Goal: Task Accomplishment & Management: Manage account settings

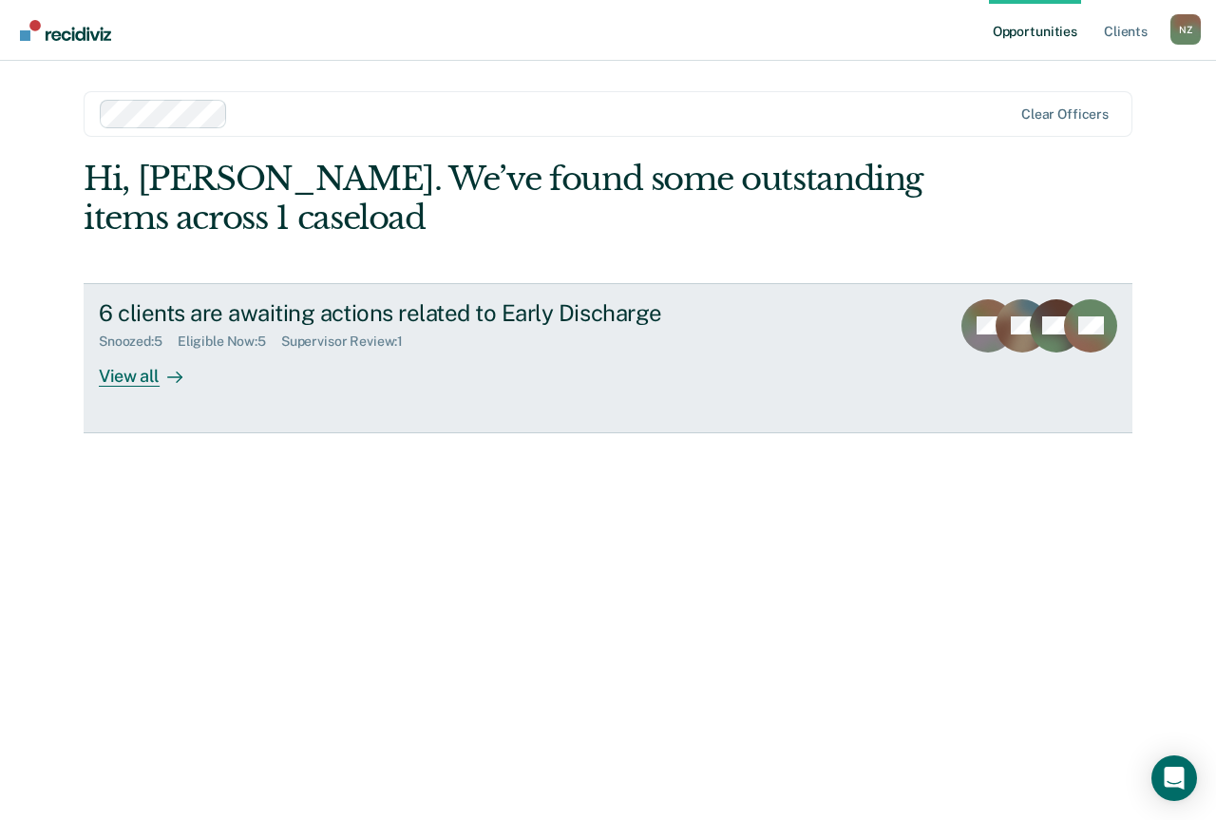
click at [555, 391] on link "6 clients are awaiting actions related to Early Discharge Snoozed : 5 Eligible …" at bounding box center [608, 358] width 1049 height 150
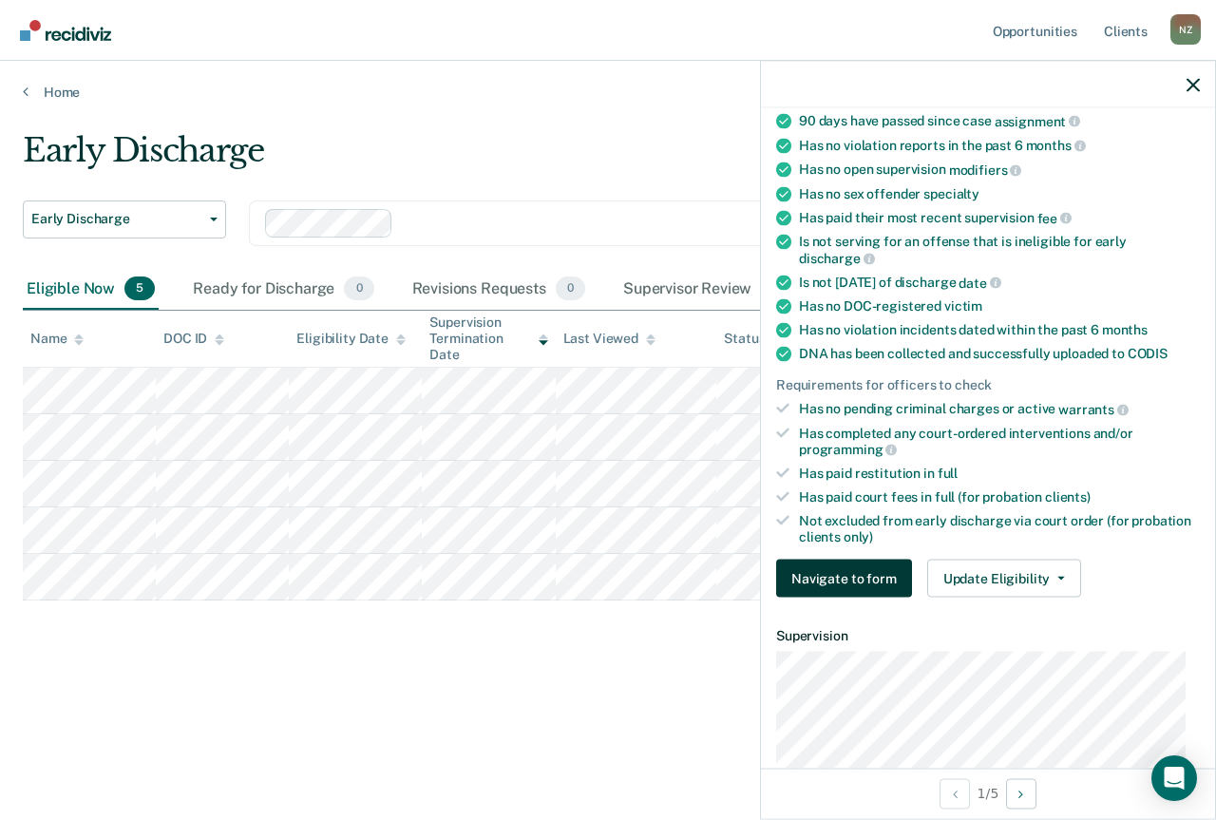
scroll to position [380, 0]
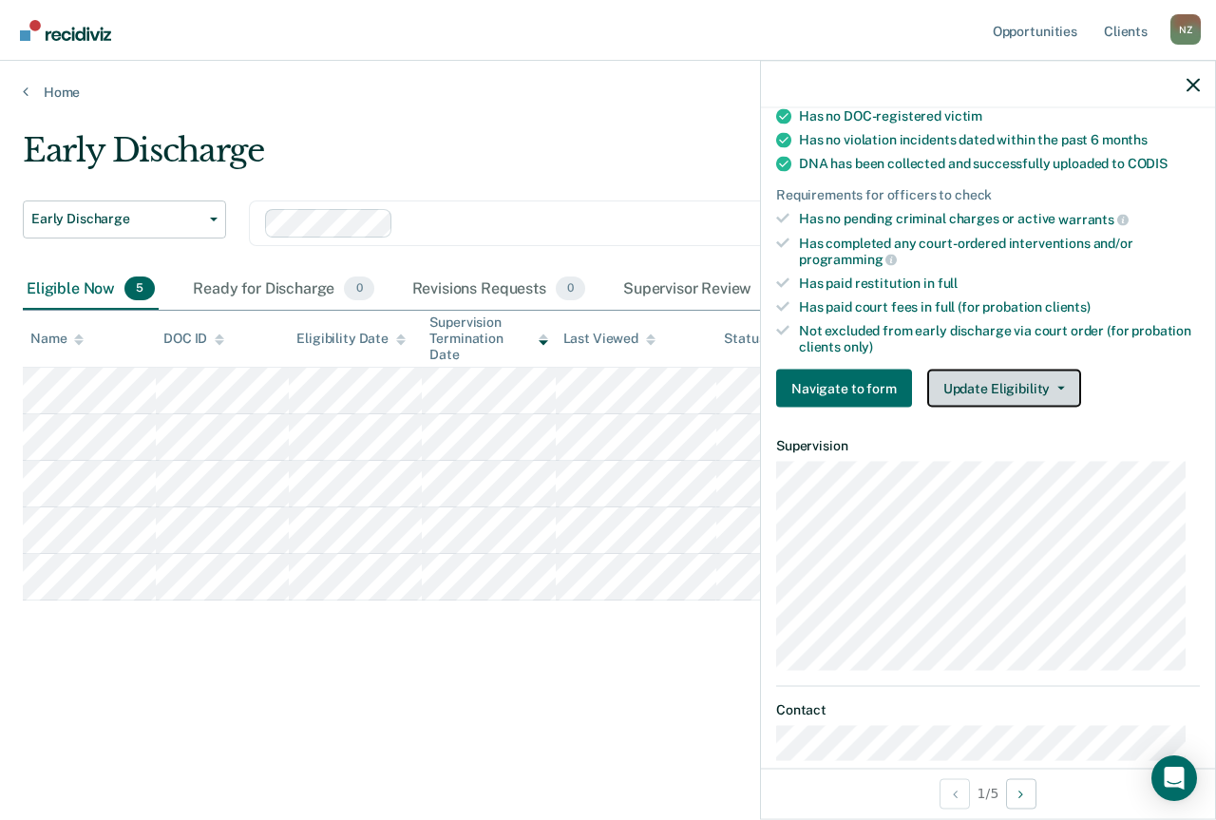
click at [1022, 399] on button "Update Eligibility" at bounding box center [1004, 389] width 154 height 38
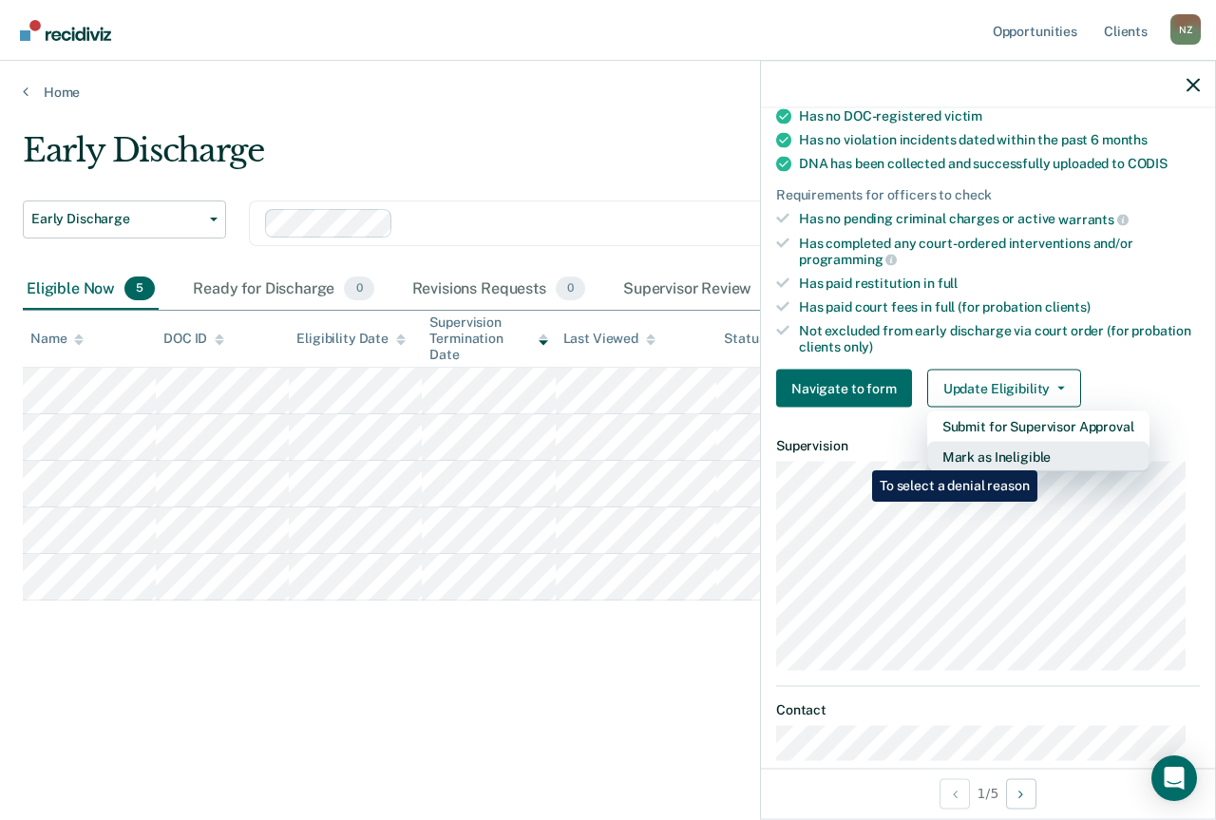
click at [1041, 456] on button "Mark as Ineligible" at bounding box center [1038, 457] width 222 height 30
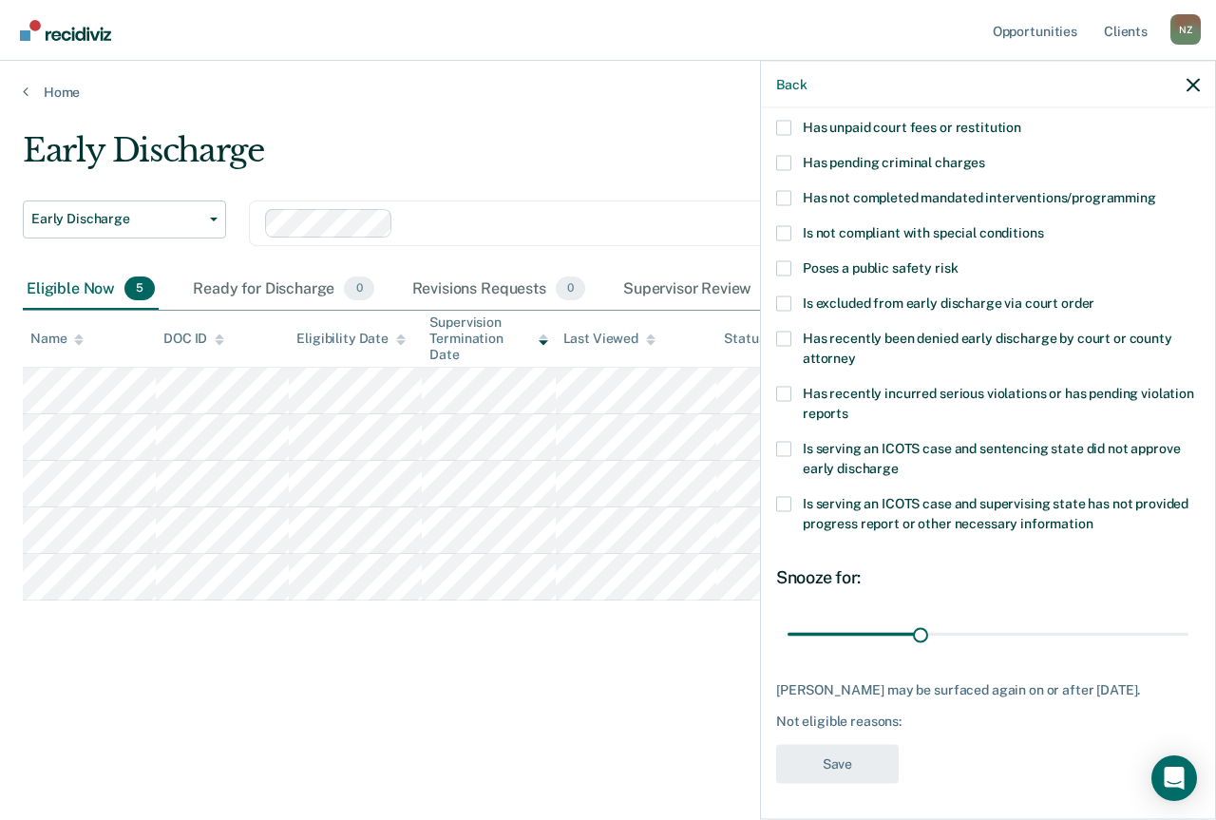
scroll to position [0, 0]
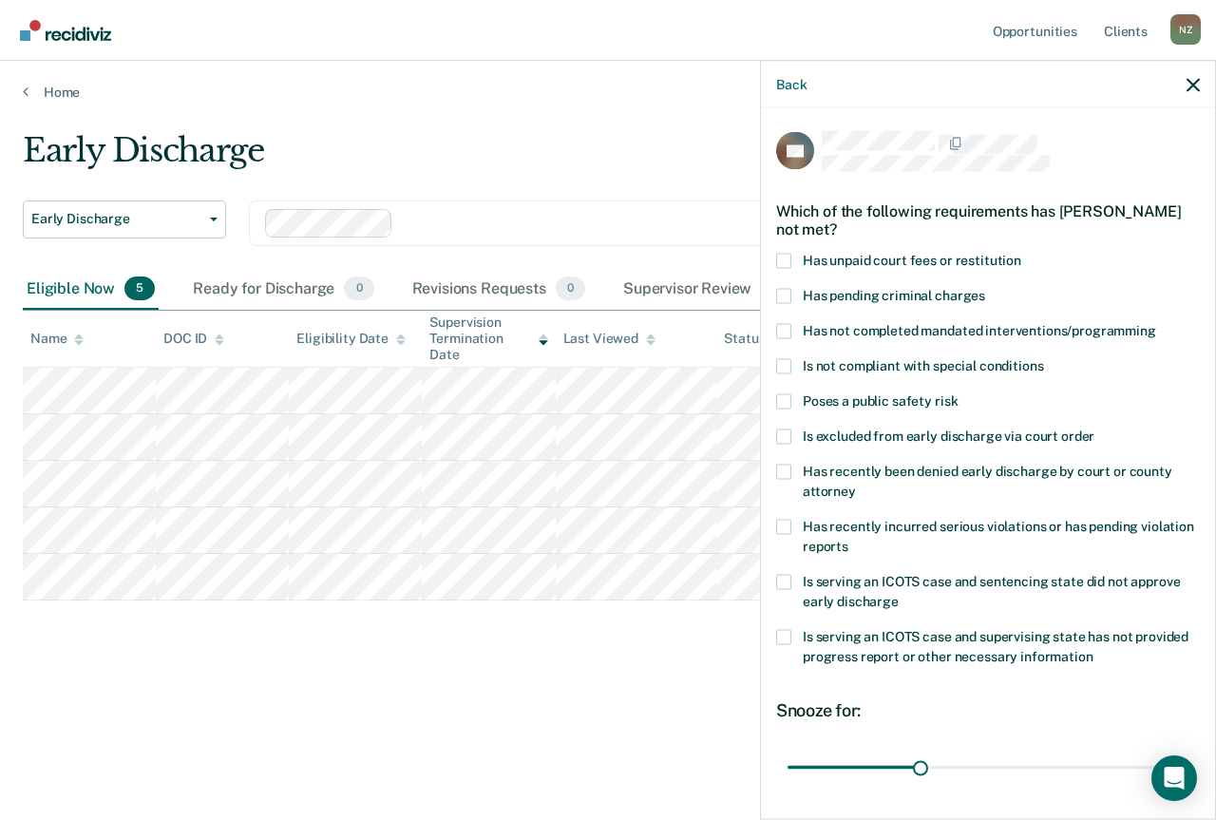
click at [934, 263] on span "Has unpaid court fees or restitution" at bounding box center [912, 259] width 219 height 15
click at [1021, 253] on input "Has unpaid court fees or restitution" at bounding box center [1021, 253] width 0 height 0
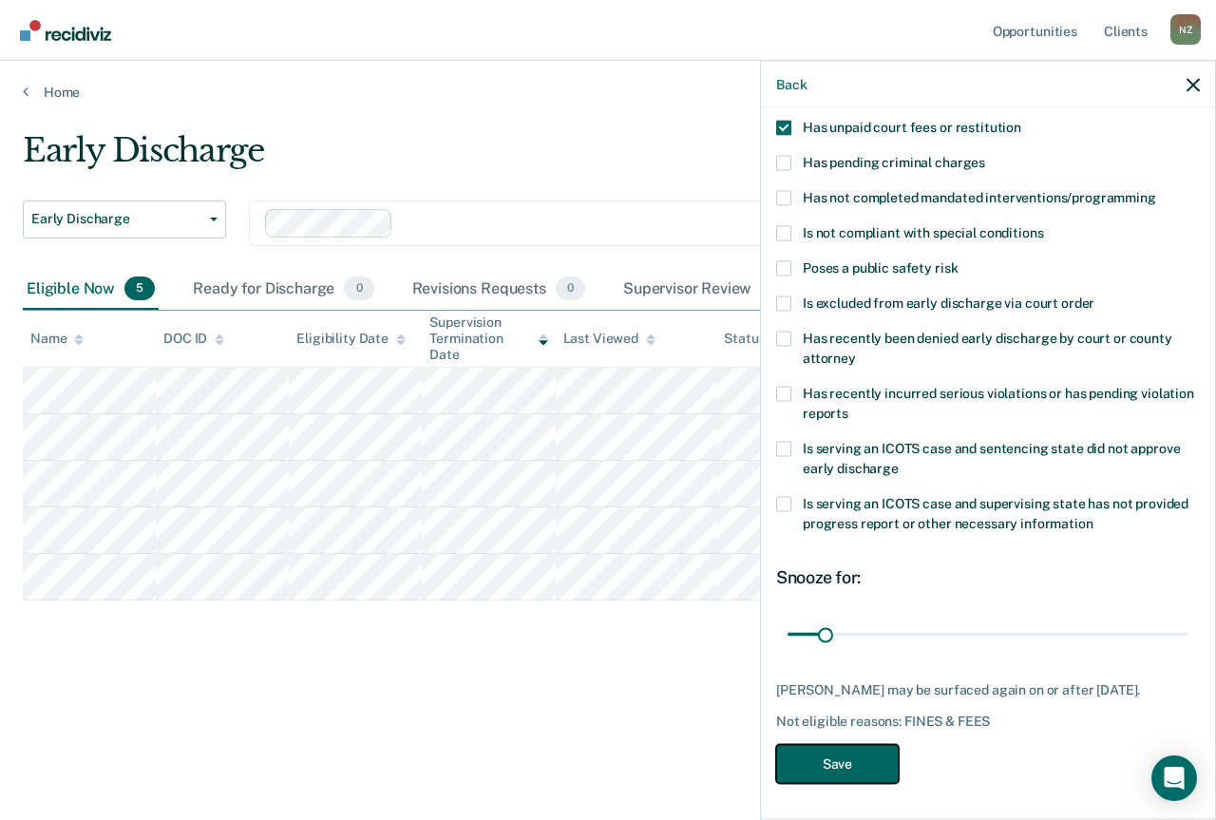
click at [869, 760] on button "Save" at bounding box center [837, 763] width 123 height 39
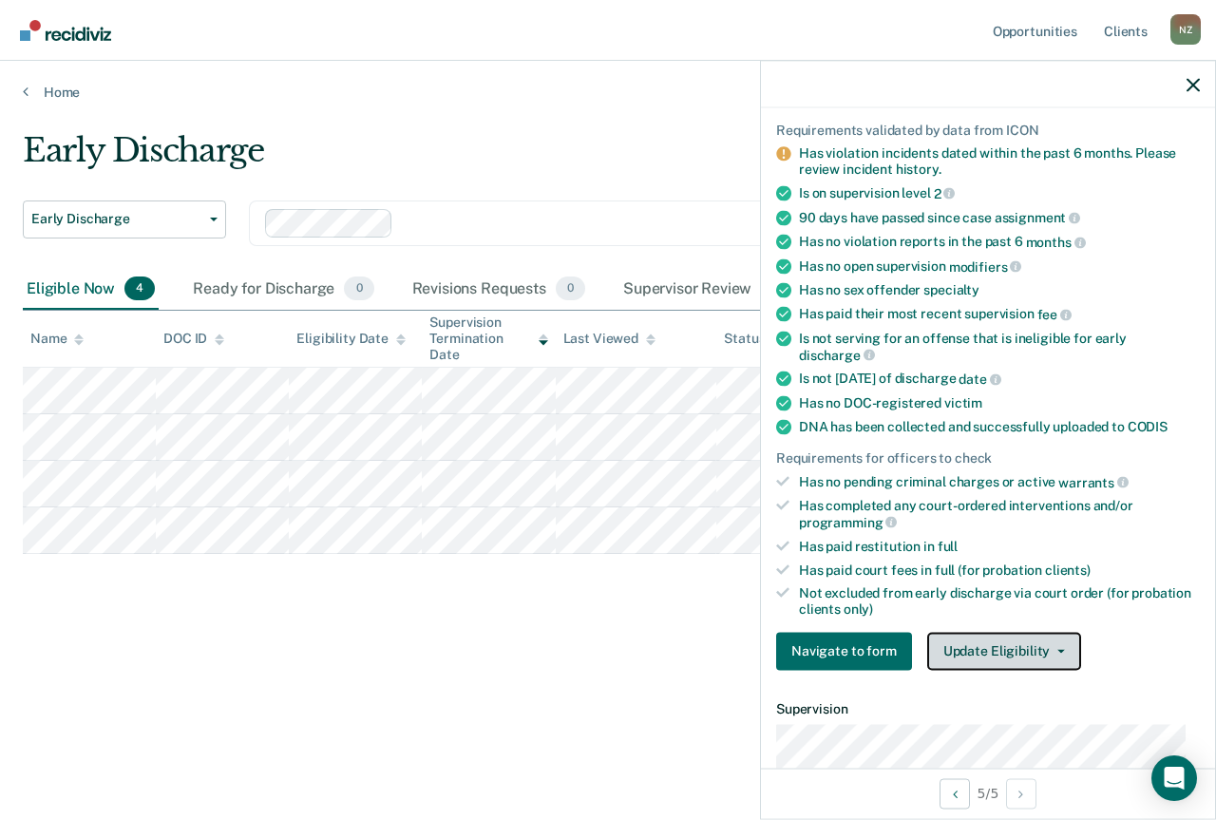
click at [947, 651] on button "Update Eligibility" at bounding box center [1004, 651] width 154 height 38
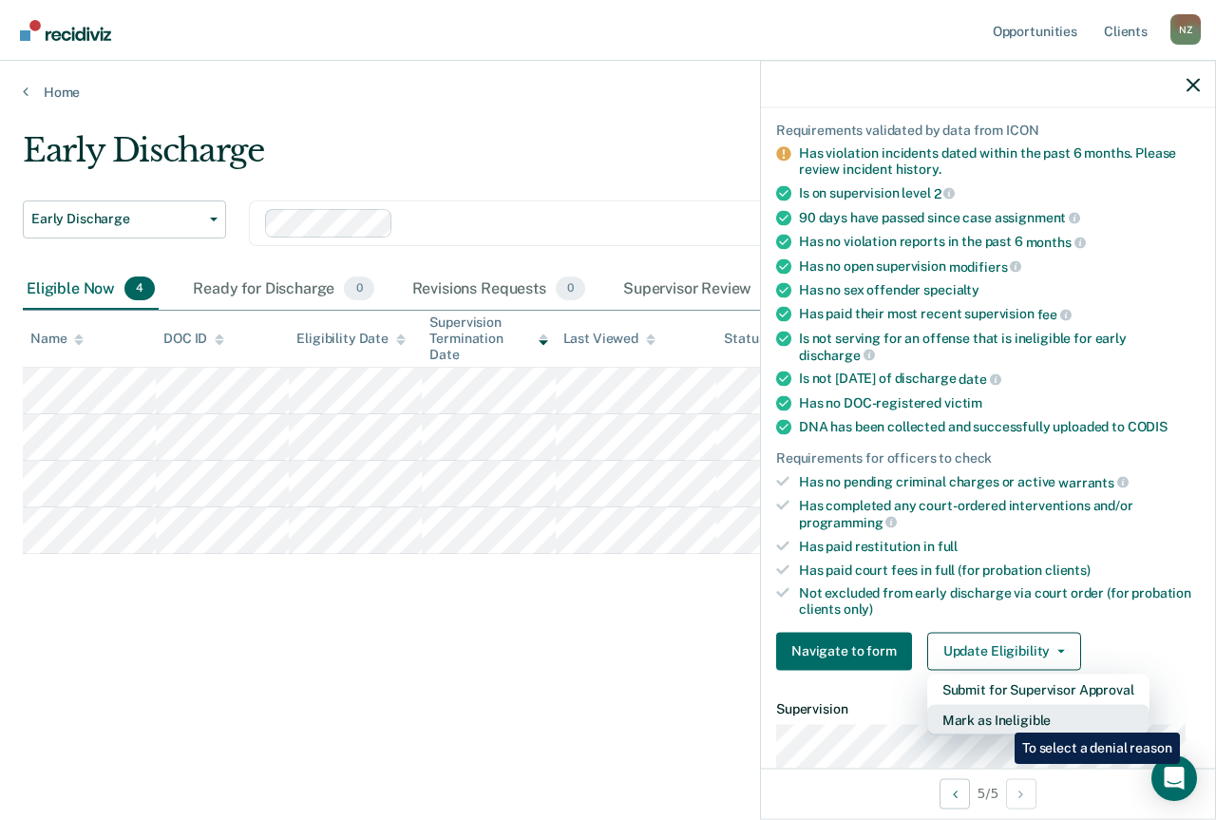
click at [999, 720] on button "Mark as Ineligible" at bounding box center [1038, 719] width 222 height 30
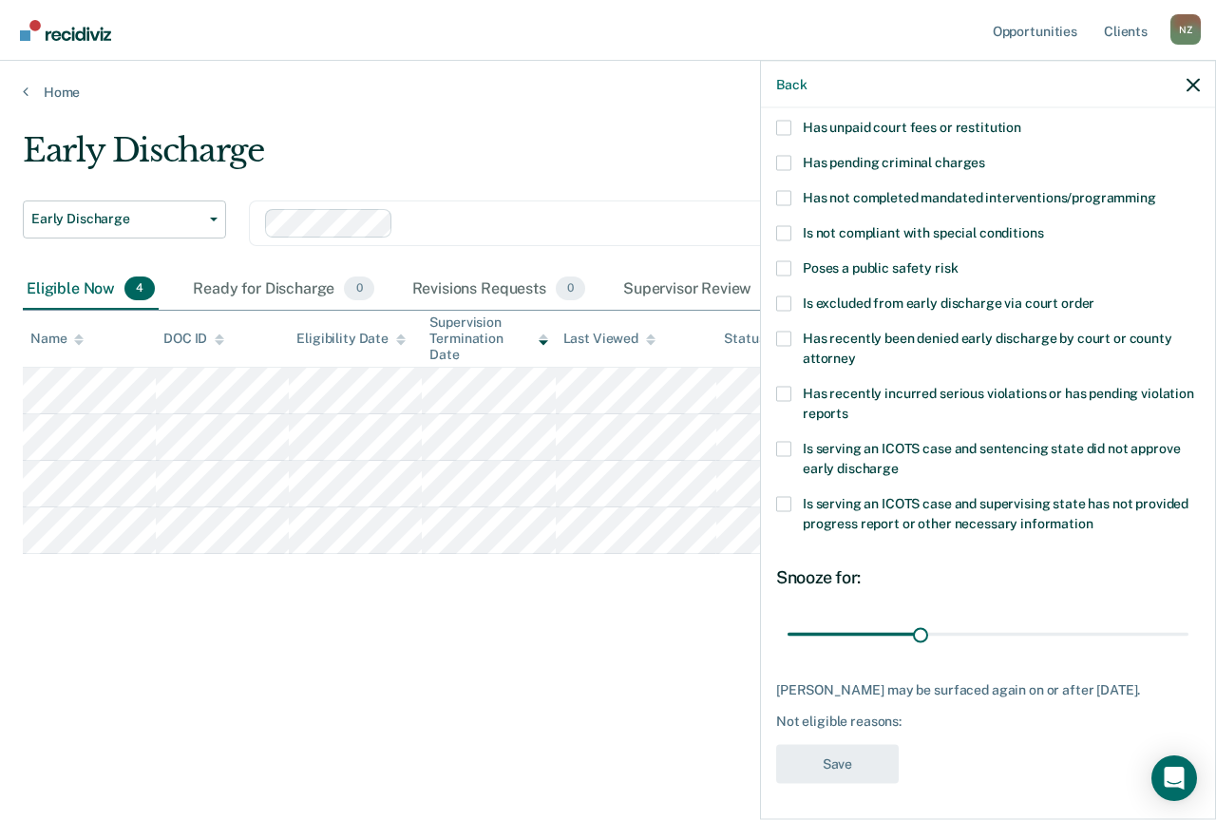
scroll to position [0, 0]
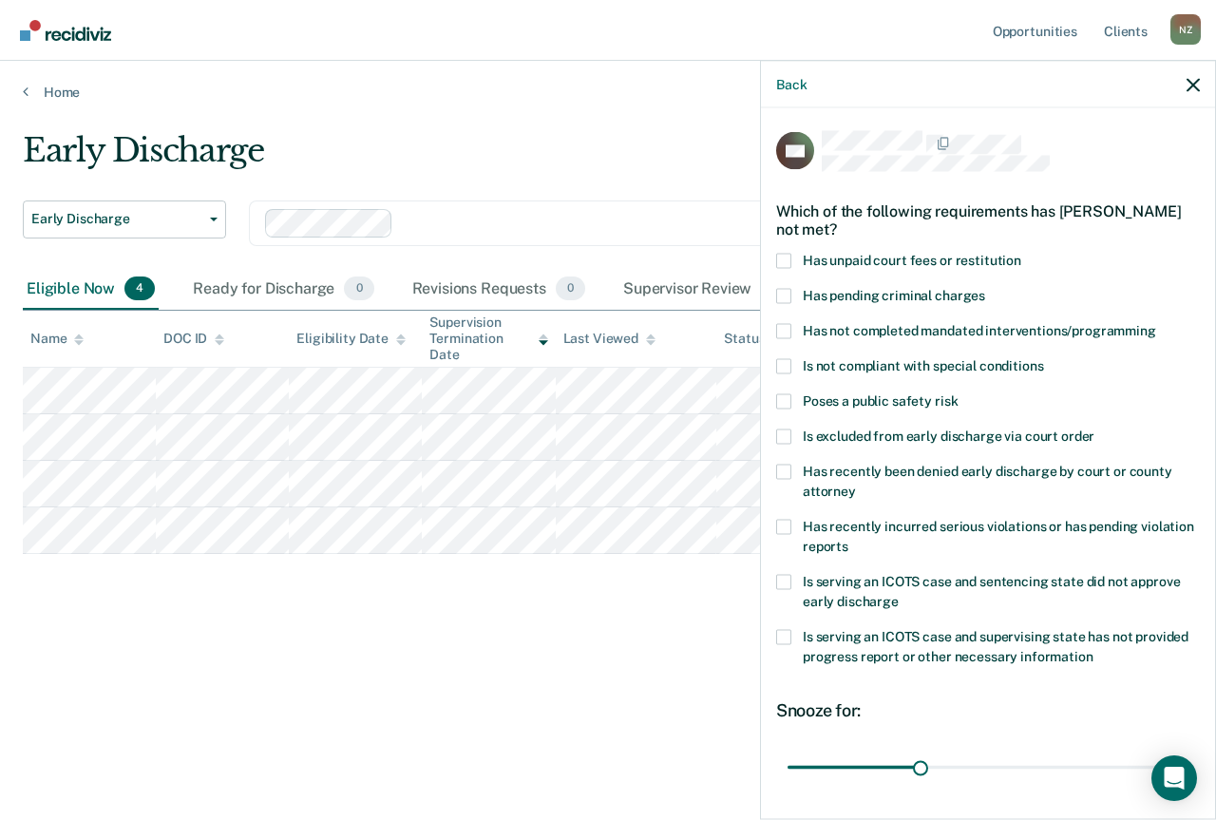
click at [995, 529] on span "Has recently incurred serious violations or has pending violation reports" at bounding box center [998, 535] width 391 height 35
click at [849, 539] on input "Has recently incurred serious violations or has pending violation reports" at bounding box center [849, 539] width 0 height 0
click at [908, 371] on span "Is not compliant with special conditions" at bounding box center [923, 364] width 240 height 15
click at [1043, 358] on input "Is not compliant with special conditions" at bounding box center [1043, 358] width 0 height 0
click at [909, 369] on span "Is not compliant with special conditions" at bounding box center [923, 364] width 240 height 15
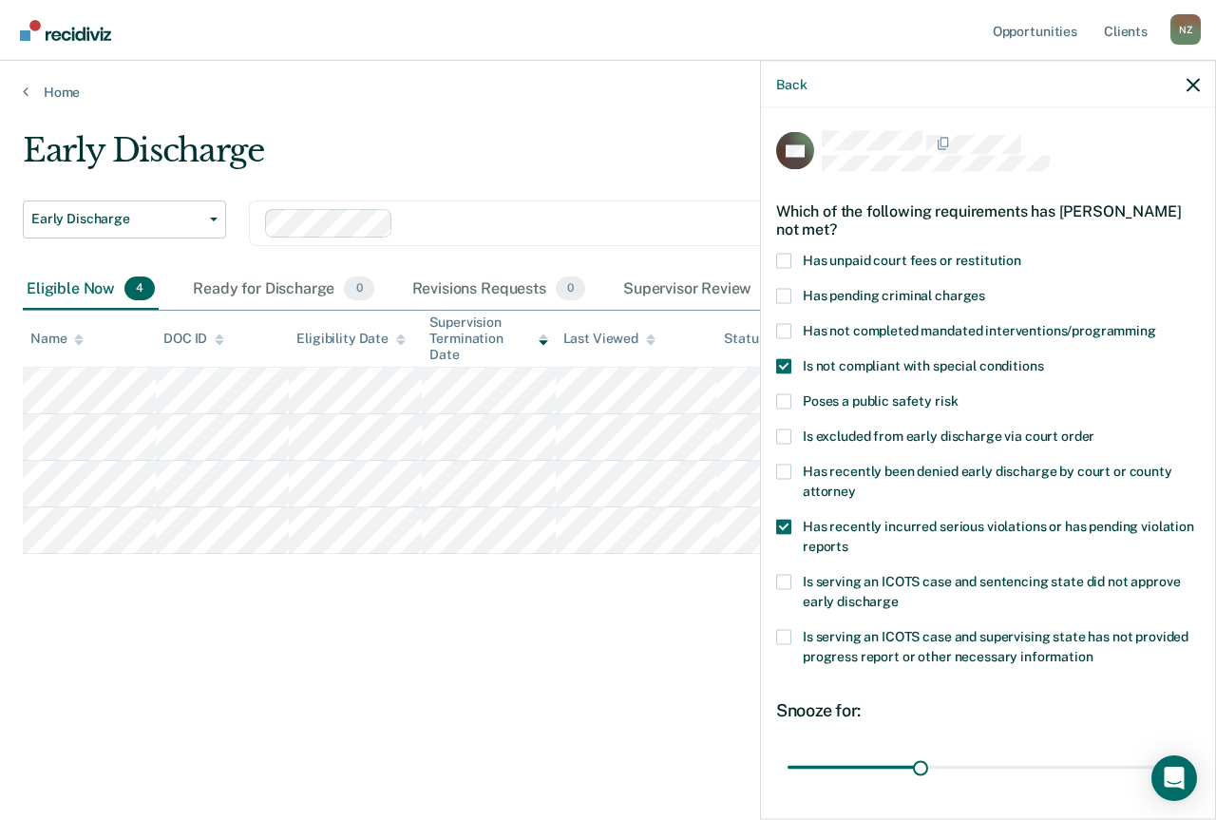
click at [1043, 358] on input "Is not compliant with special conditions" at bounding box center [1043, 358] width 0 height 0
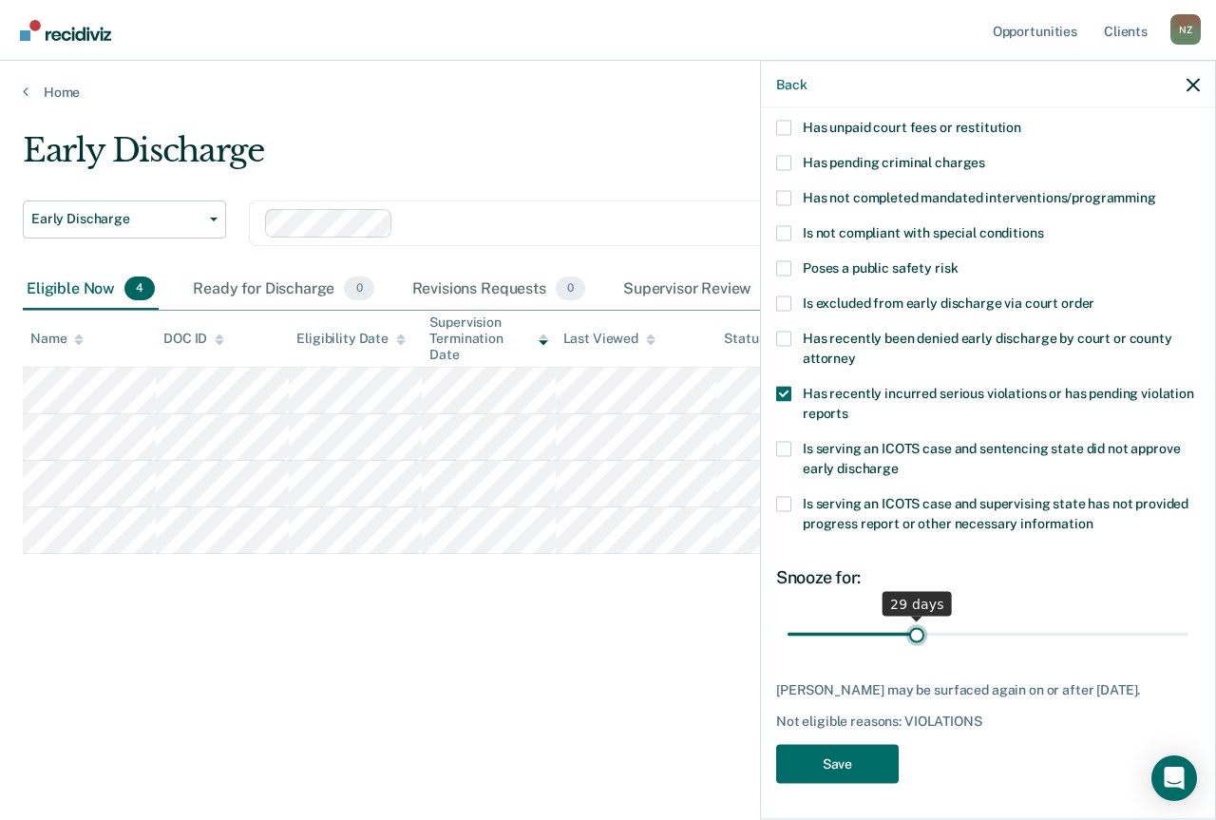
type input "29"
click at [910, 630] on input "range" at bounding box center [988, 634] width 401 height 33
click at [883, 746] on button "Save" at bounding box center [837, 763] width 123 height 39
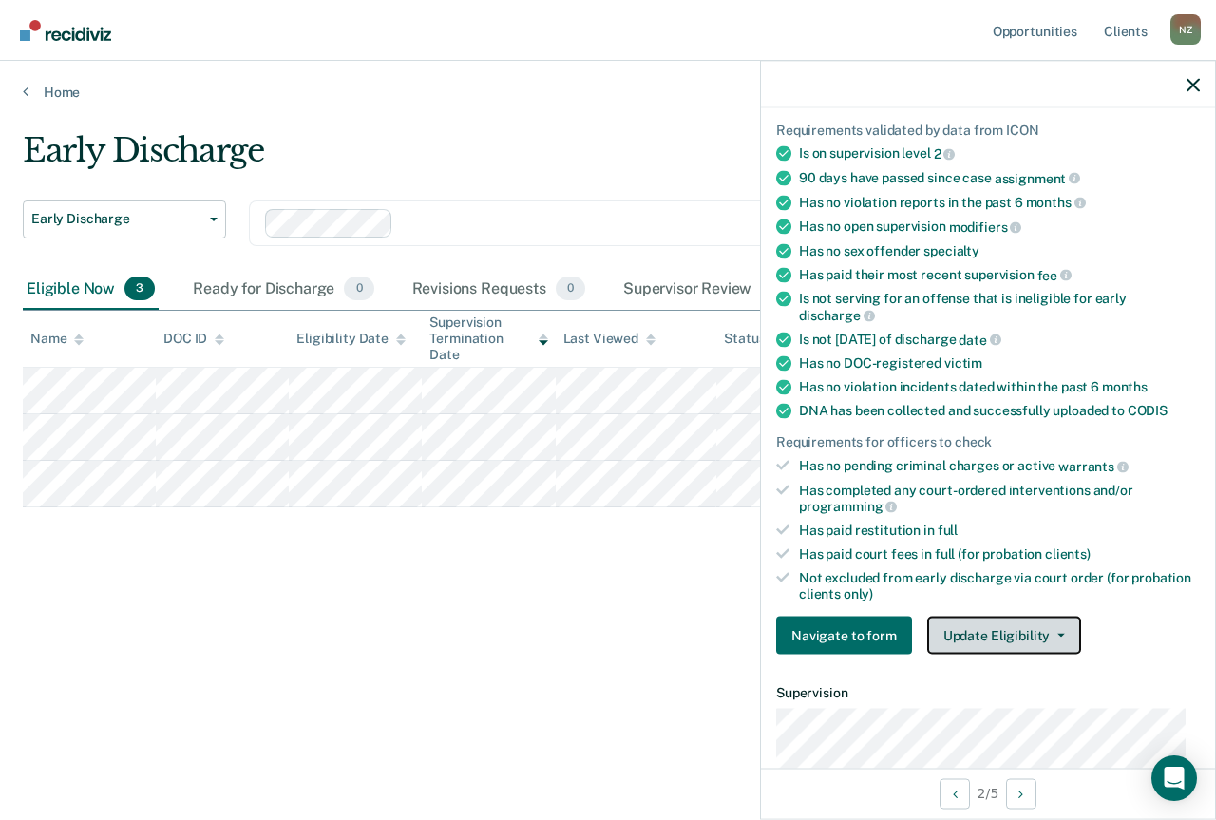
click at [981, 627] on button "Update Eligibility" at bounding box center [1004, 636] width 154 height 38
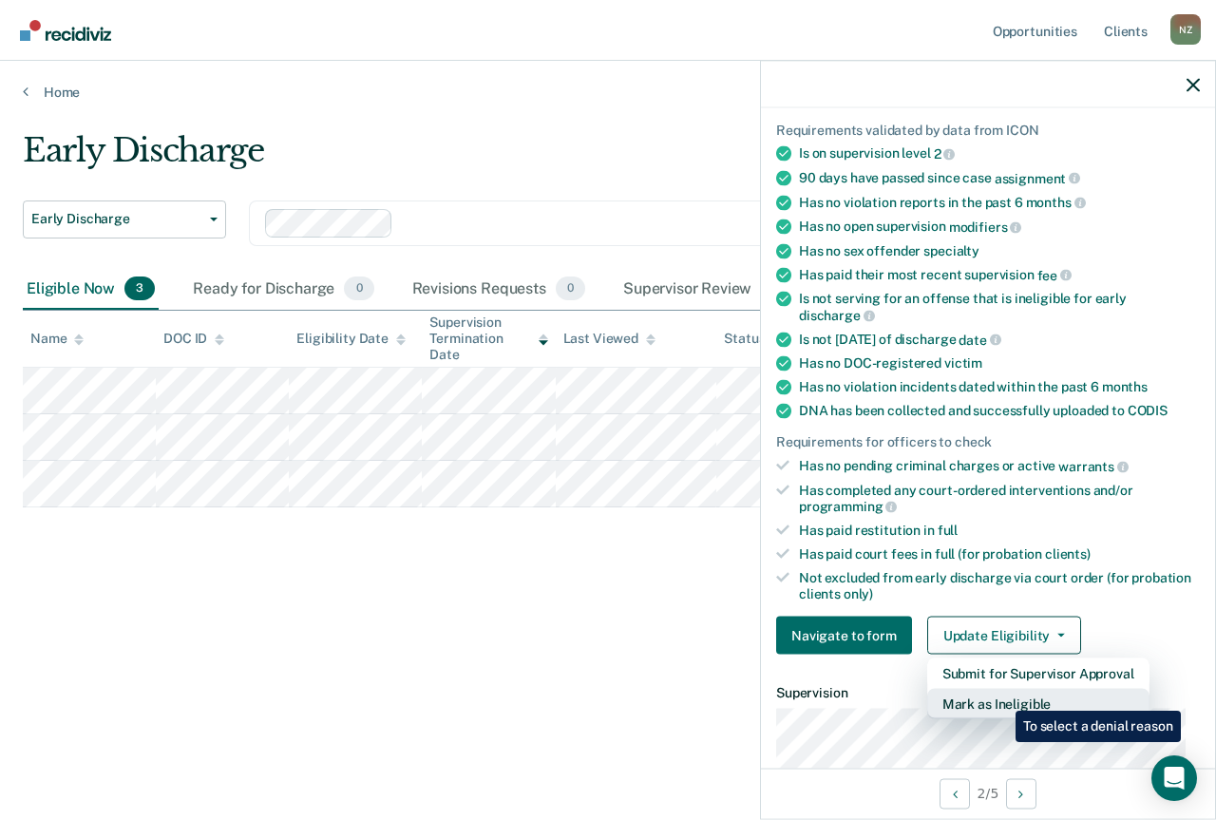
click at [1002, 697] on button "Mark as Ineligible" at bounding box center [1038, 704] width 222 height 30
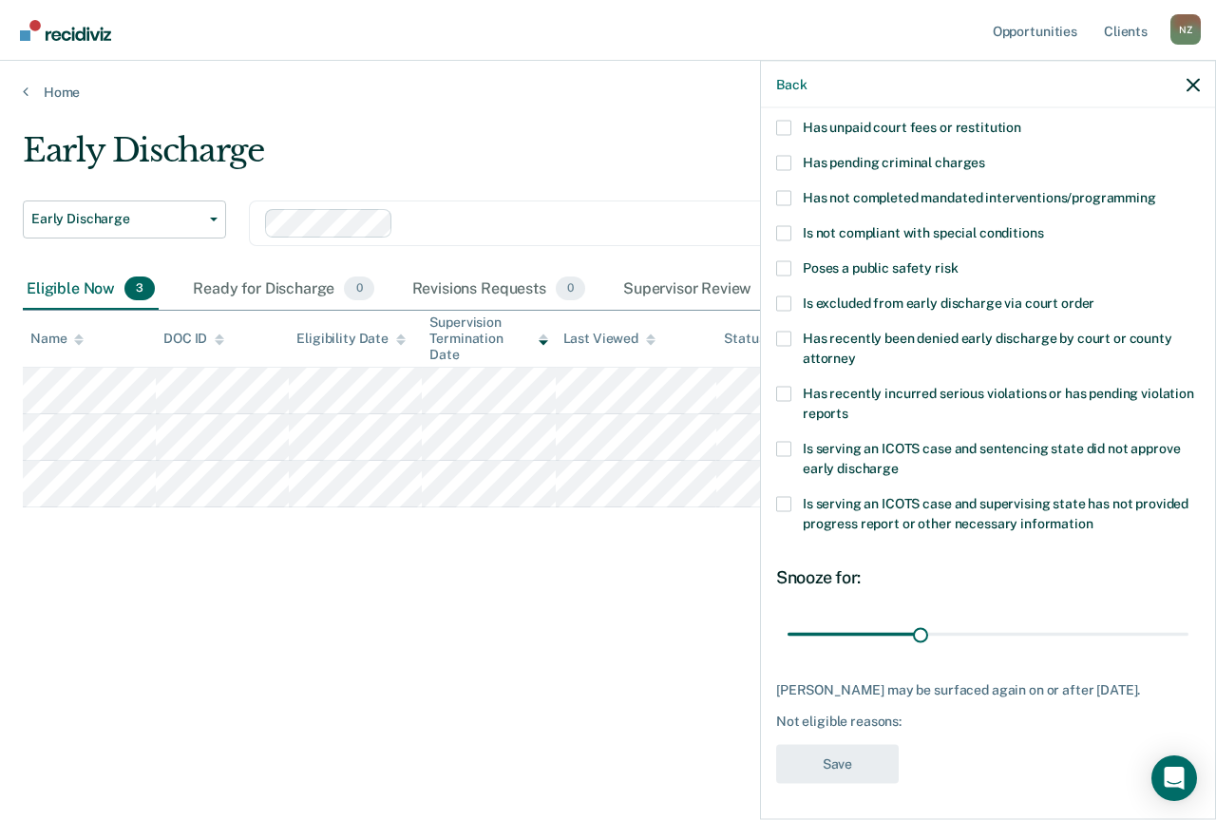
scroll to position [149, 0]
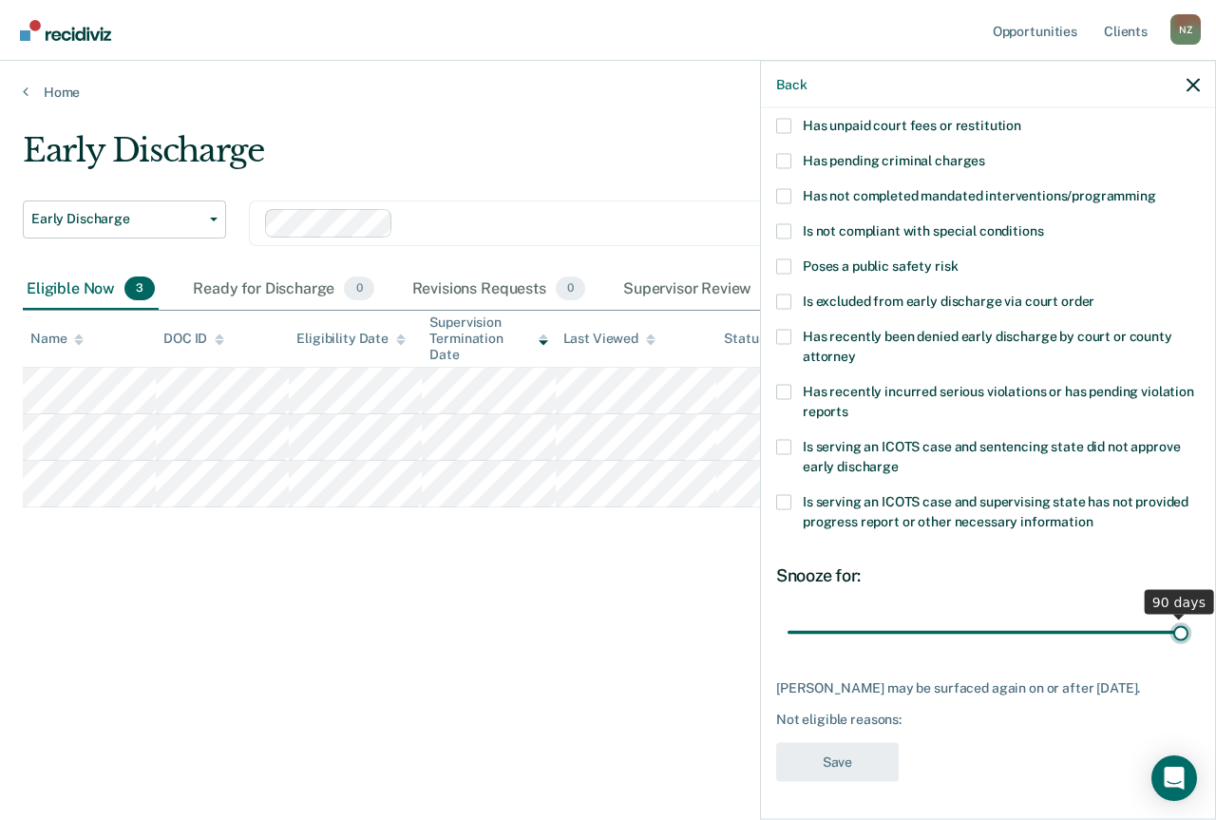
drag, startPoint x: 911, startPoint y: 618, endPoint x: 1181, endPoint y: 607, distance: 270.1
click at [1181, 616] on input "range" at bounding box center [988, 632] width 401 height 33
drag, startPoint x: 1167, startPoint y: 619, endPoint x: 1106, endPoint y: 621, distance: 60.9
type input "75"
click at [1106, 621] on input "range" at bounding box center [988, 632] width 401 height 33
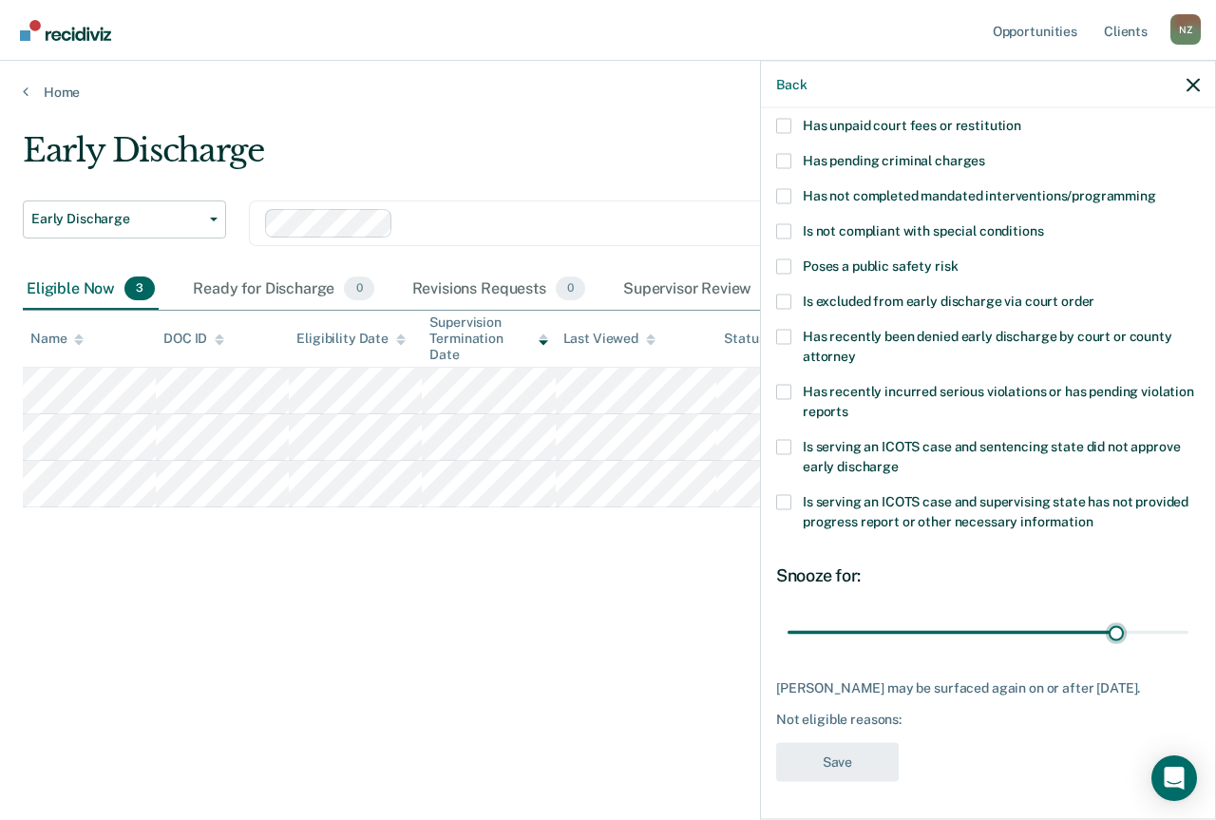
scroll to position [54, 0]
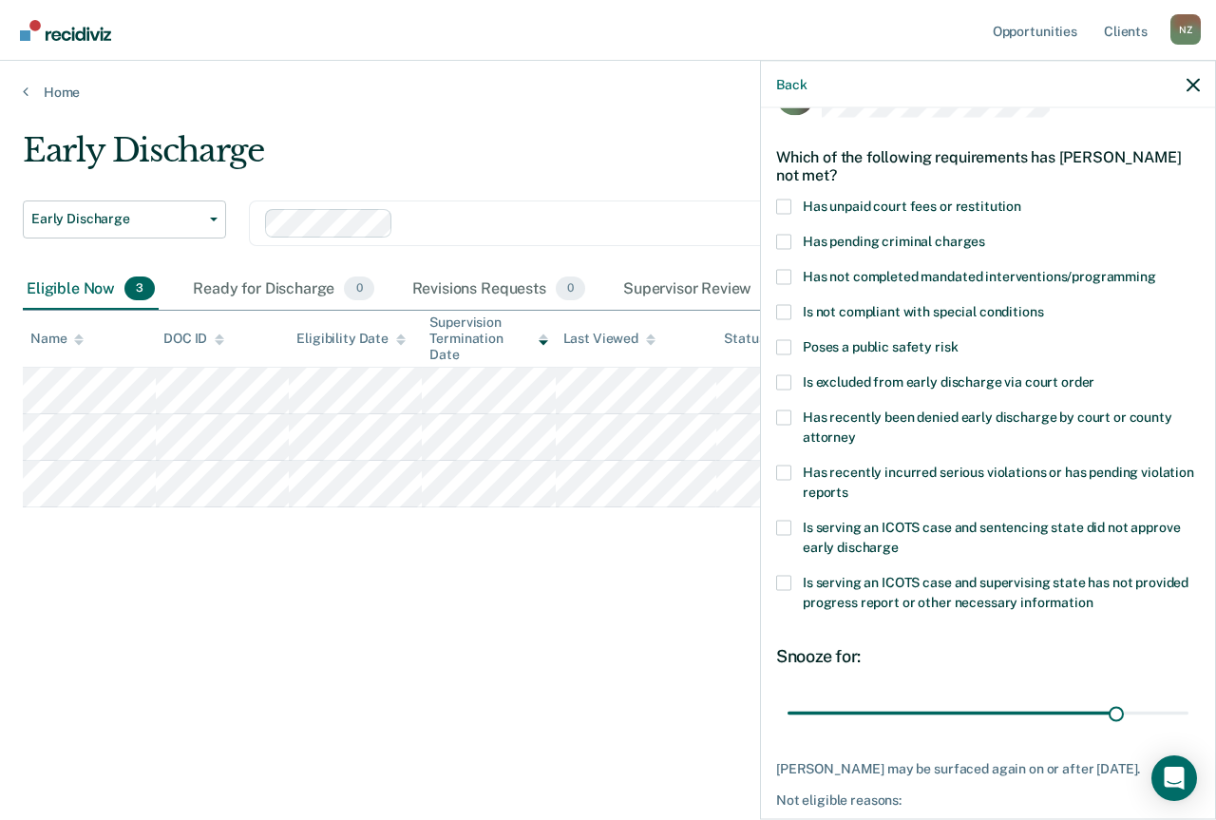
click at [977, 377] on span "Is excluded from early discharge via court order" at bounding box center [949, 380] width 292 height 15
click at [1095, 374] on input "Is excluded from early discharge via court order" at bounding box center [1095, 374] width 0 height 0
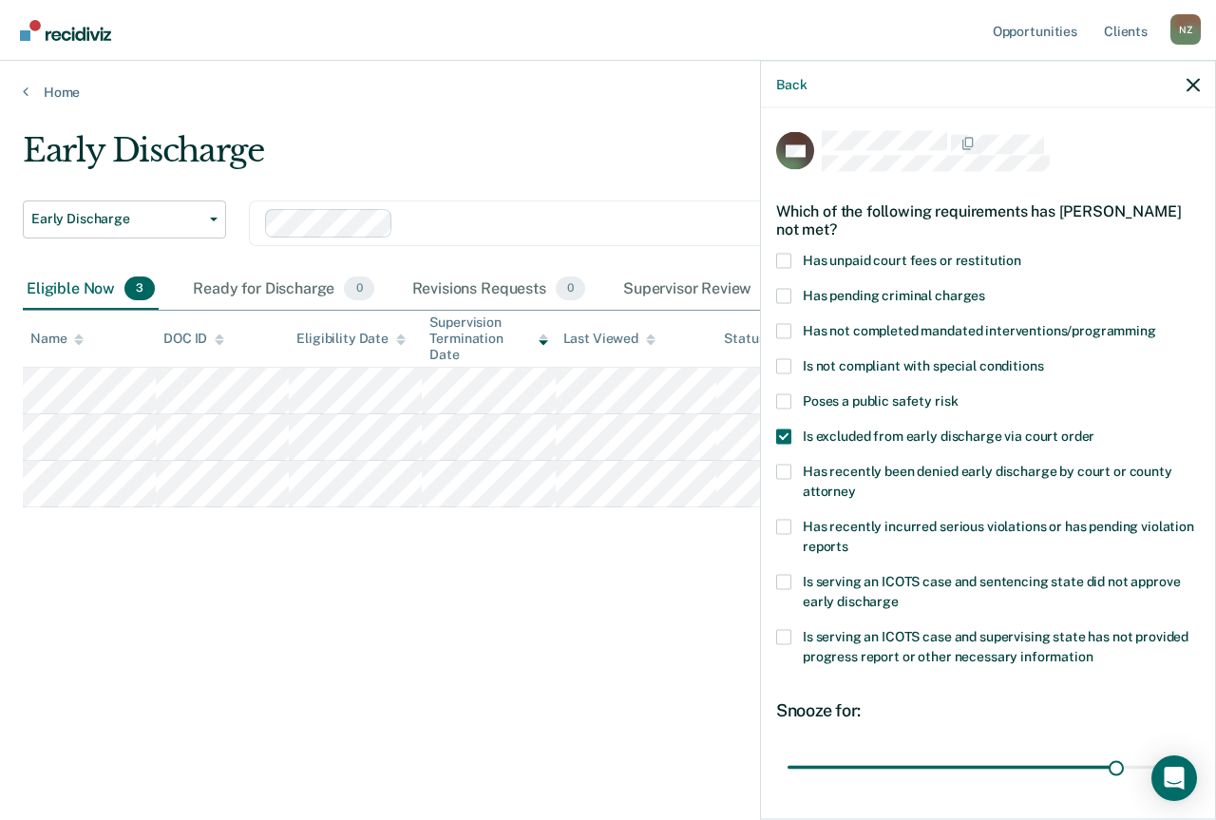
scroll to position [149, 0]
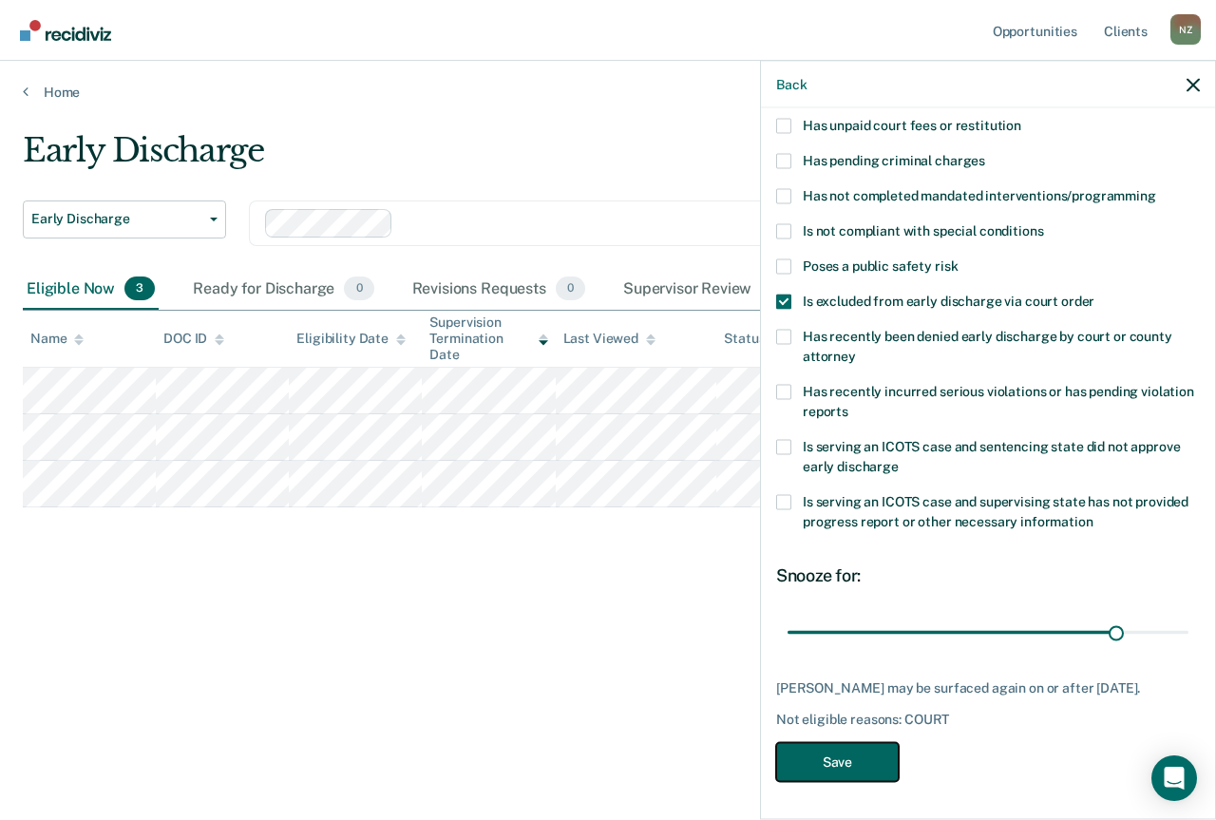
click at [818, 770] on button "Save" at bounding box center [837, 761] width 123 height 39
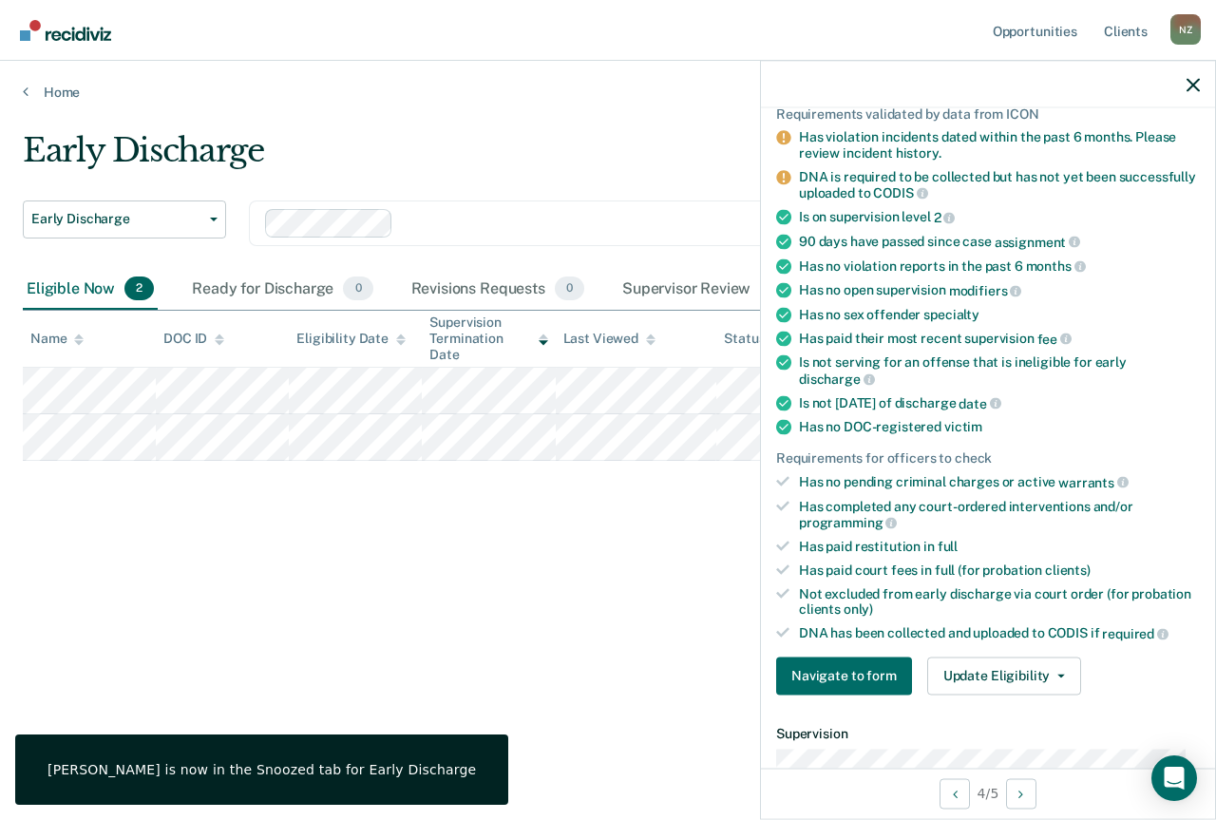
scroll to position [54, 0]
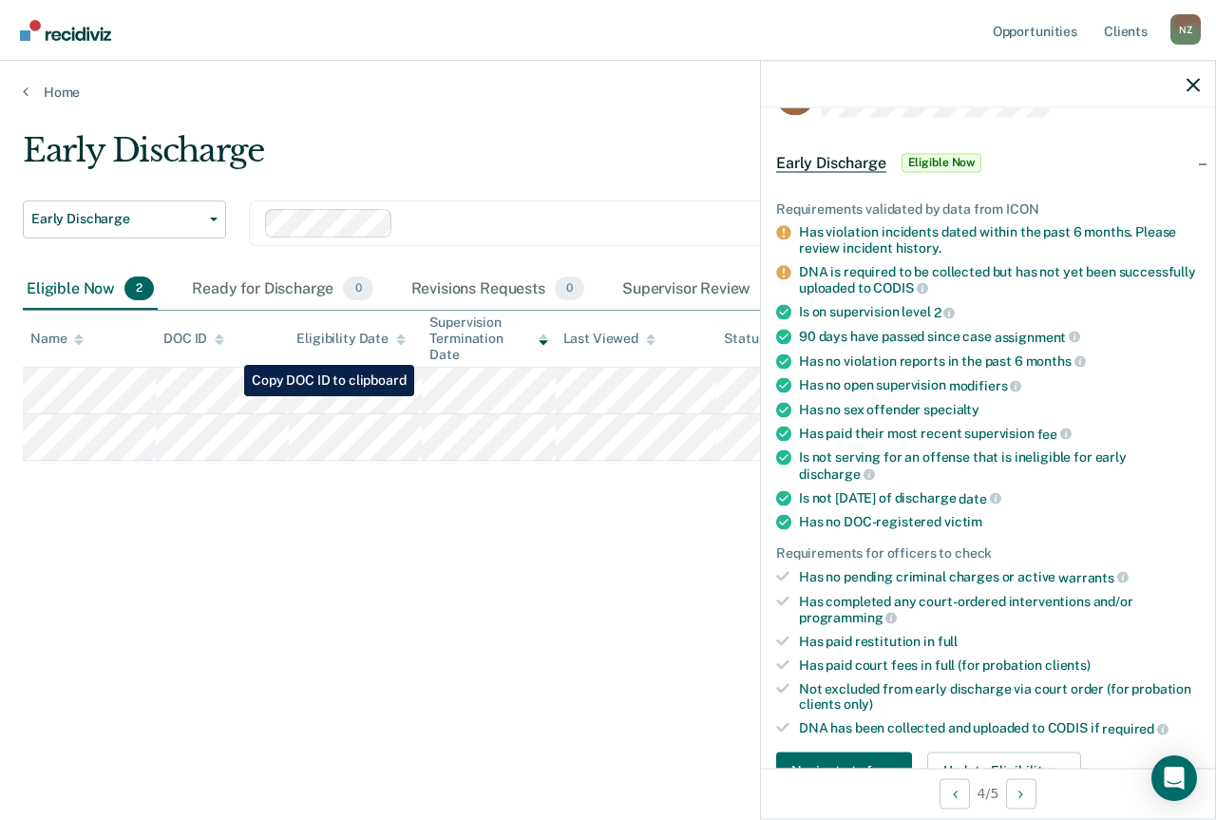
click at [231, 395] on tr at bounding box center [608, 391] width 1171 height 47
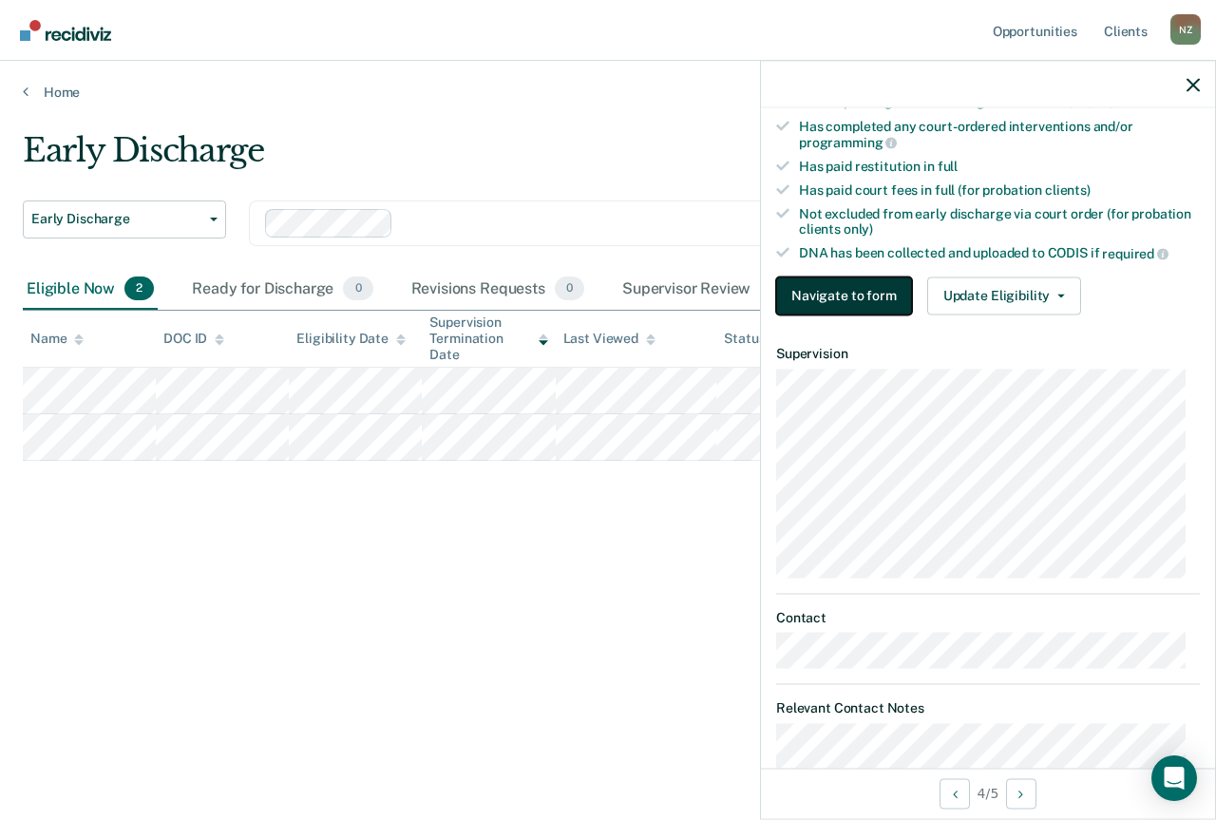
click at [884, 284] on button "Navigate to form" at bounding box center [844, 296] width 136 height 38
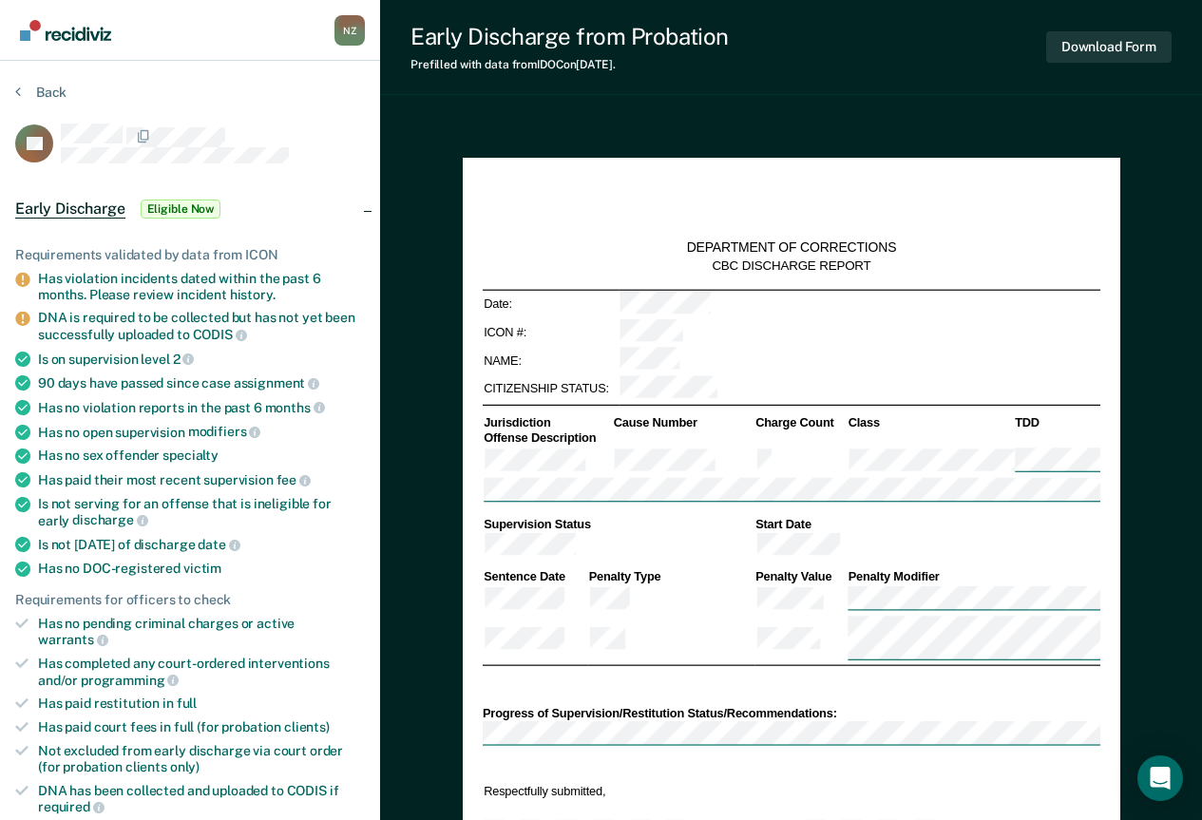
type textarea "x"
click at [67, 92] on div "Back" at bounding box center [190, 104] width 350 height 40
click at [58, 91] on button "Back" at bounding box center [40, 92] width 51 height 17
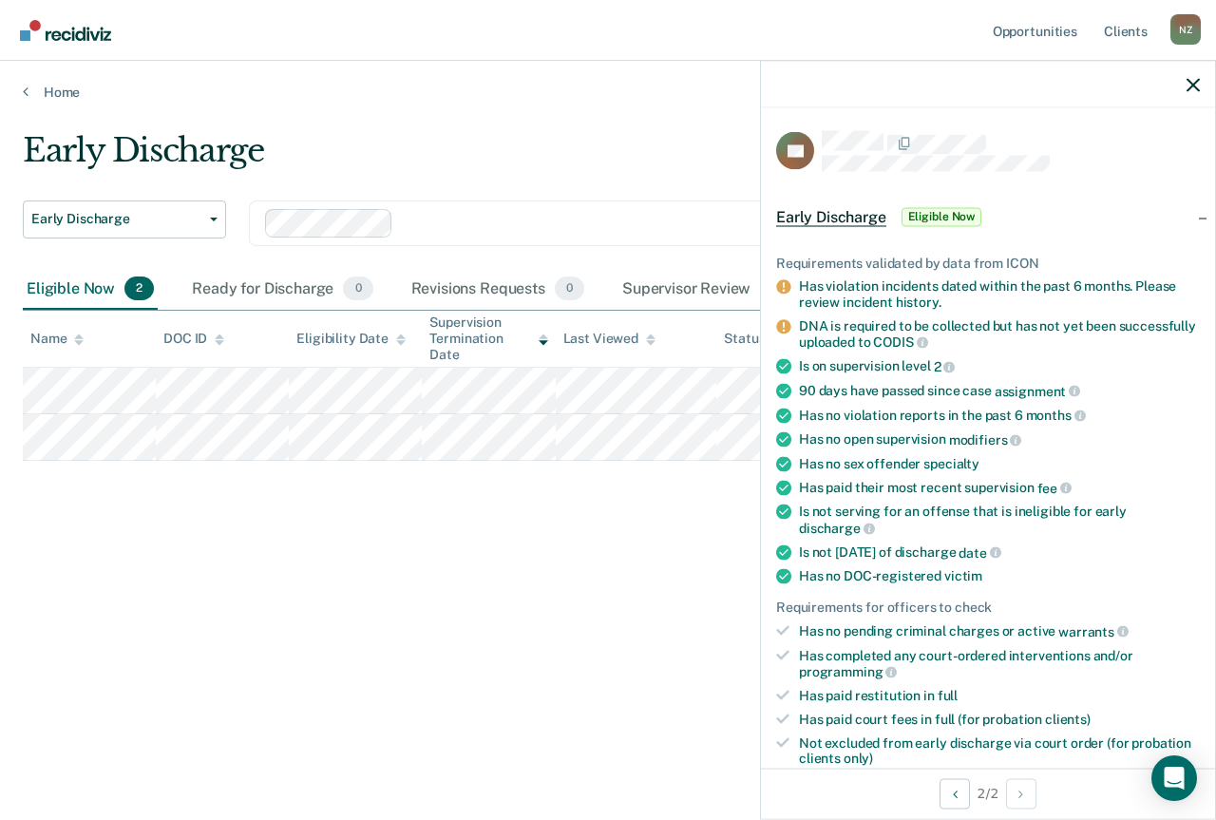
scroll to position [190, 0]
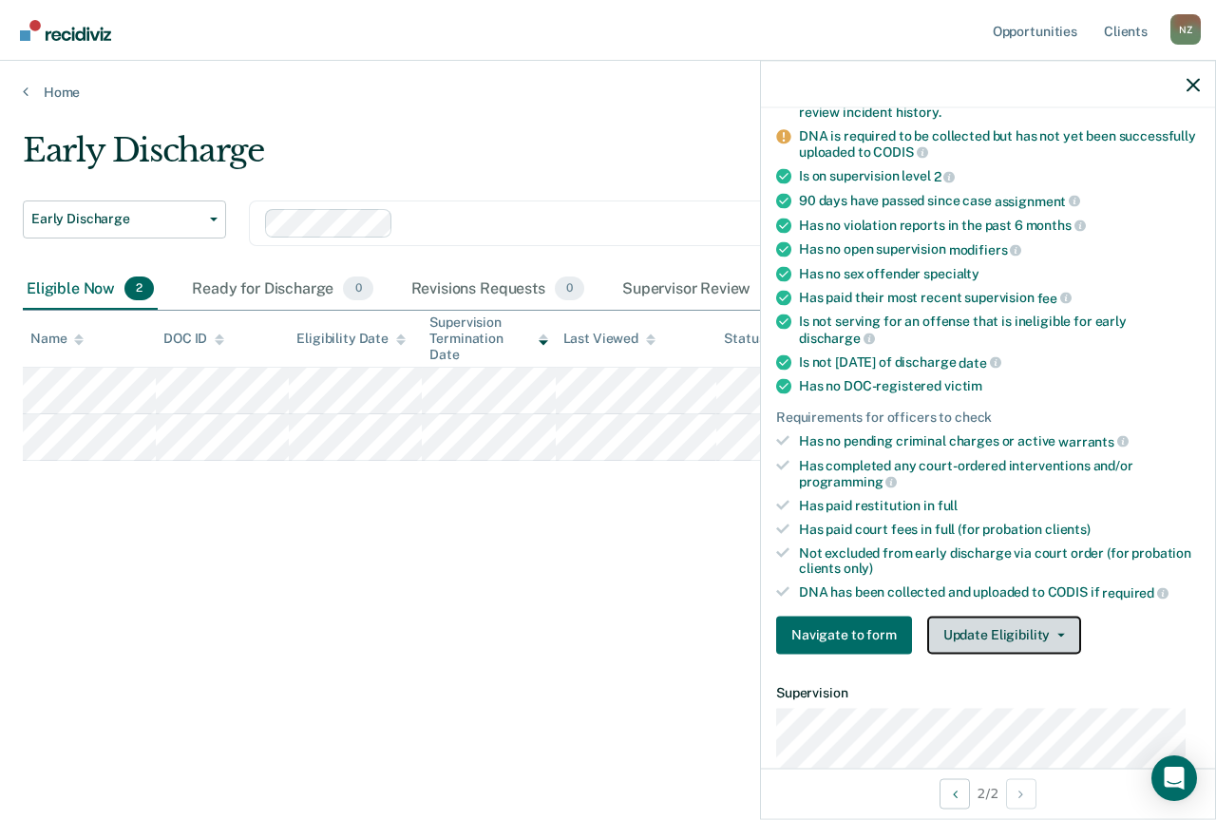
click at [966, 627] on button "Update Eligibility" at bounding box center [1004, 635] width 154 height 38
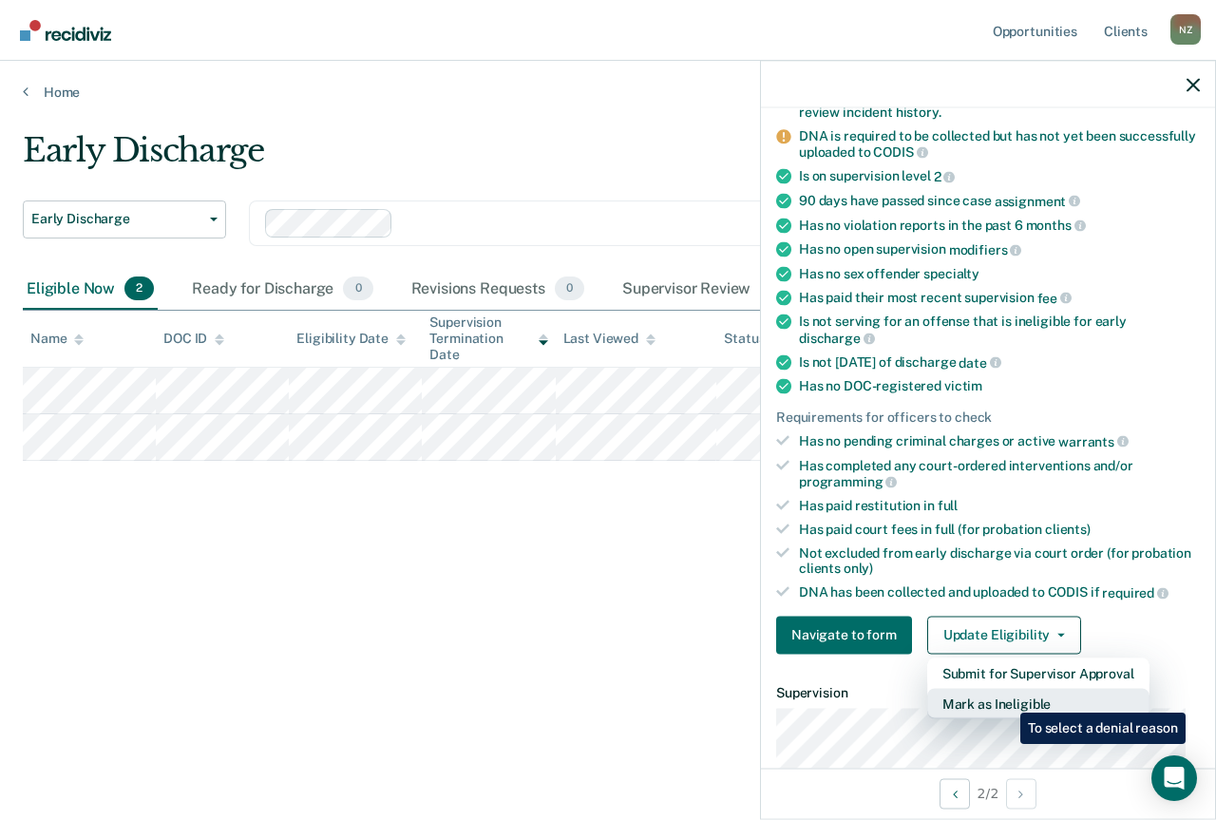
click at [1006, 700] on button "Mark as Ineligible" at bounding box center [1038, 703] width 222 height 30
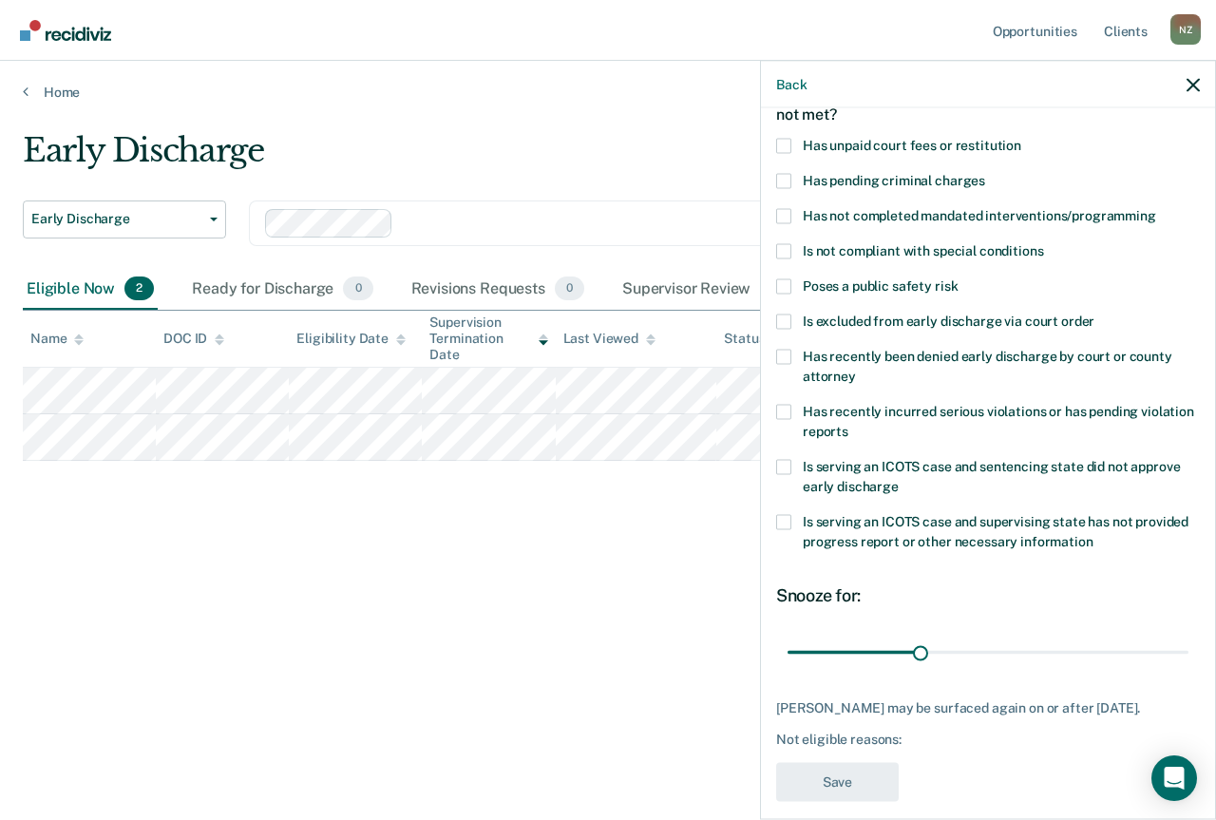
scroll to position [0, 0]
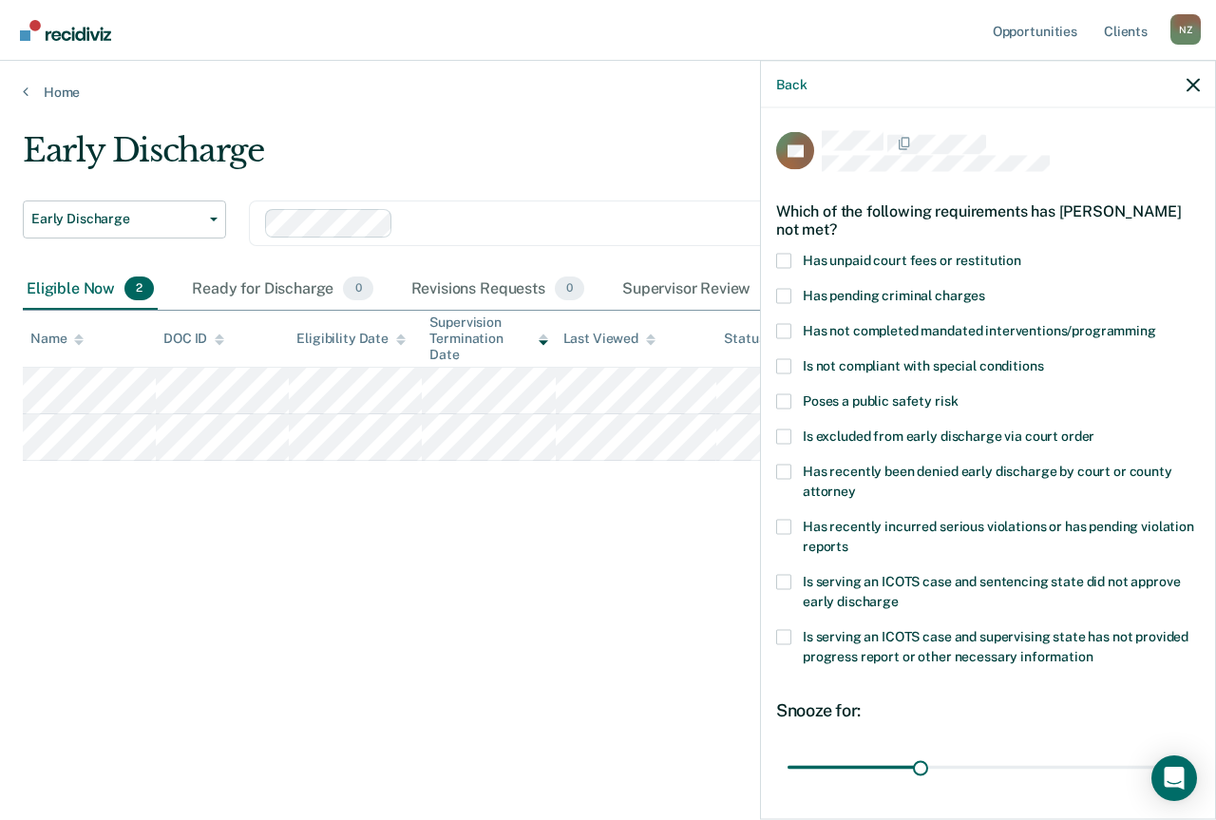
click at [1007, 322] on span "Has not completed mandated interventions/programming" at bounding box center [979, 329] width 353 height 15
click at [1156, 323] on input "Has not completed mandated interventions/programming" at bounding box center [1156, 323] width 0 height 0
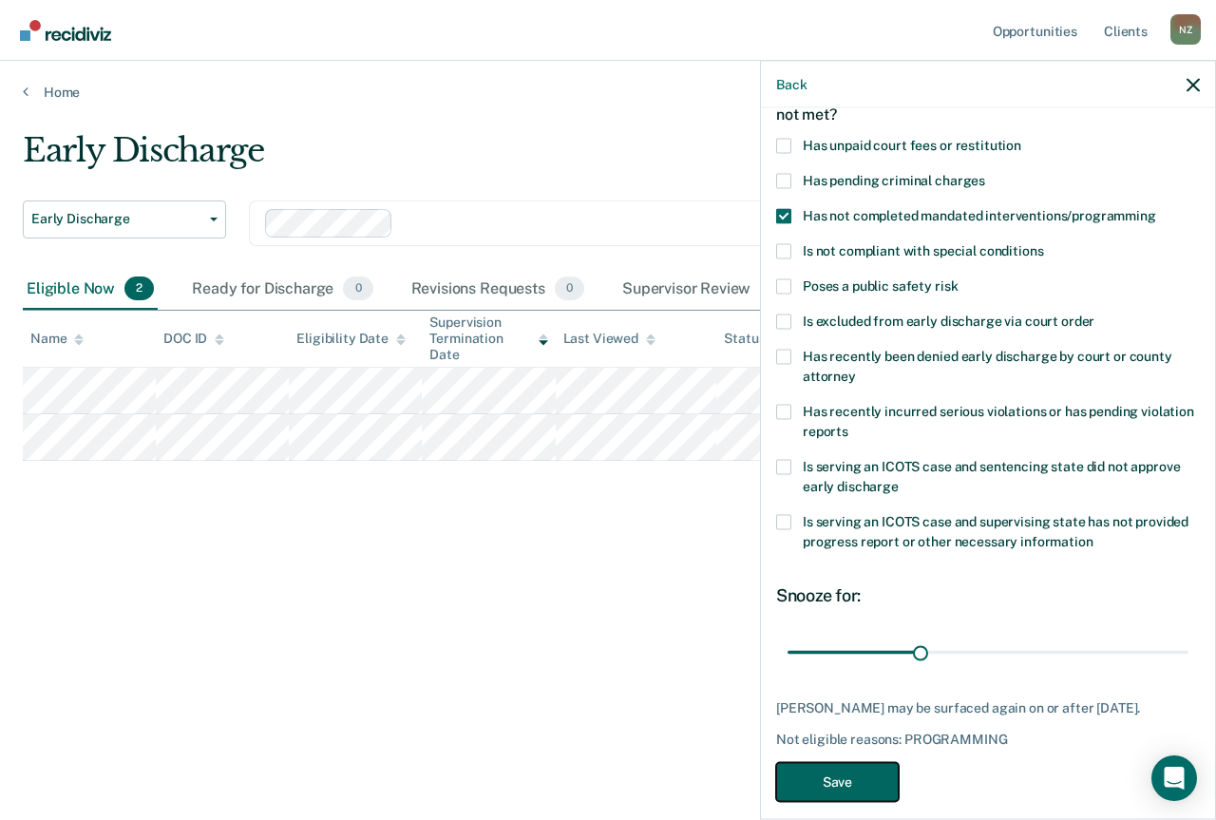
click at [854, 763] on button "Save" at bounding box center [837, 781] width 123 height 39
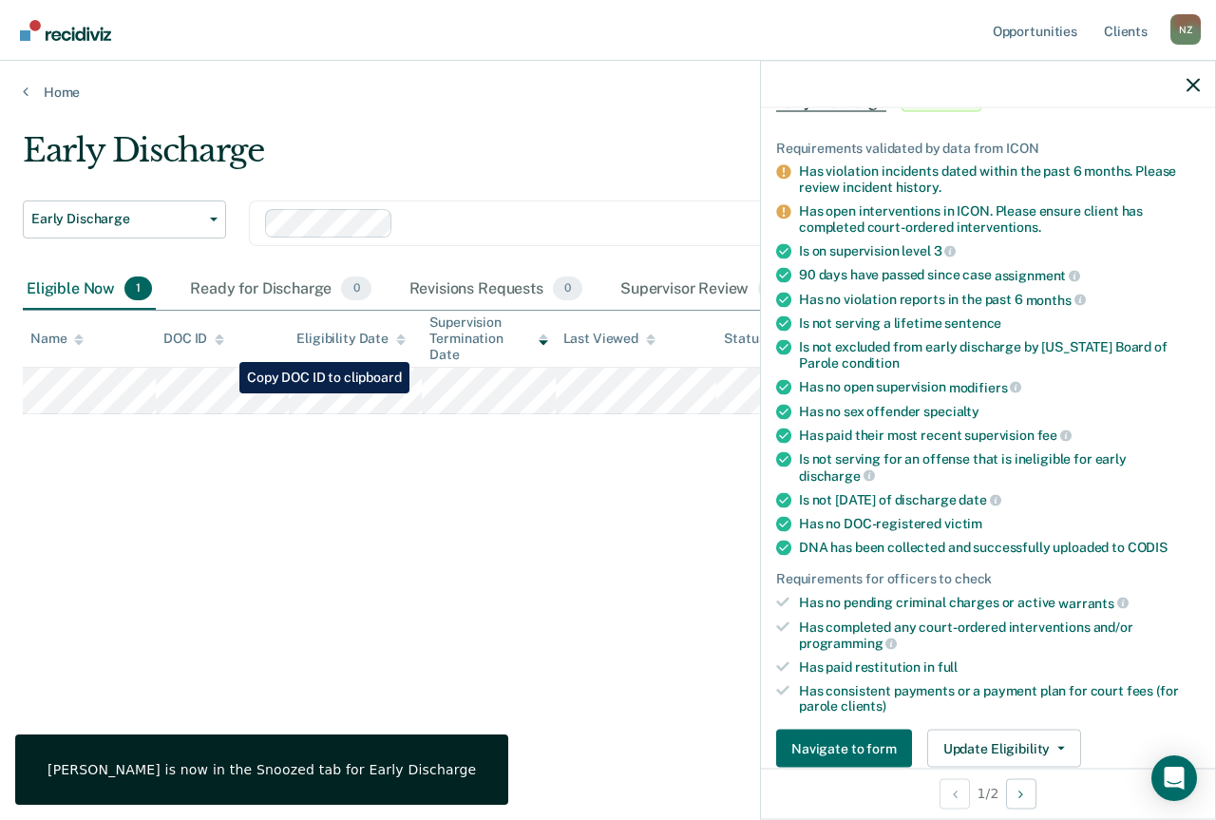
click at [225, 393] on tr at bounding box center [608, 391] width 1171 height 47
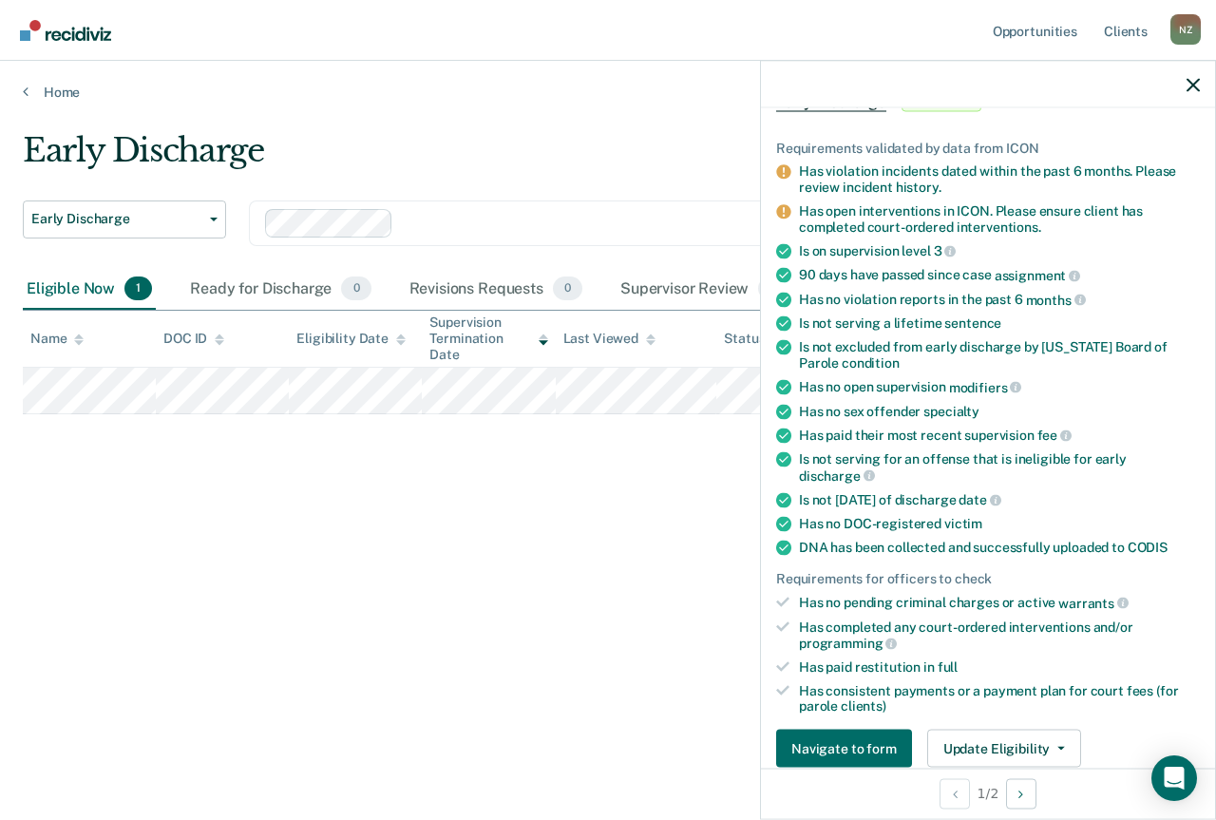
click at [966, 183] on div "Has violation incidents dated within the past 6 months. Please review incident …" at bounding box center [999, 179] width 401 height 32
click at [945, 183] on div "Has violation incidents dated within the past 6 months. Please review incident …" at bounding box center [999, 179] width 401 height 32
click at [943, 183] on div "Has violation incidents dated within the past 6 months. Please review incident …" at bounding box center [999, 179] width 401 height 32
click at [926, 181] on div "Has violation incidents dated within the past 6 months. Please review incident …" at bounding box center [999, 179] width 401 height 32
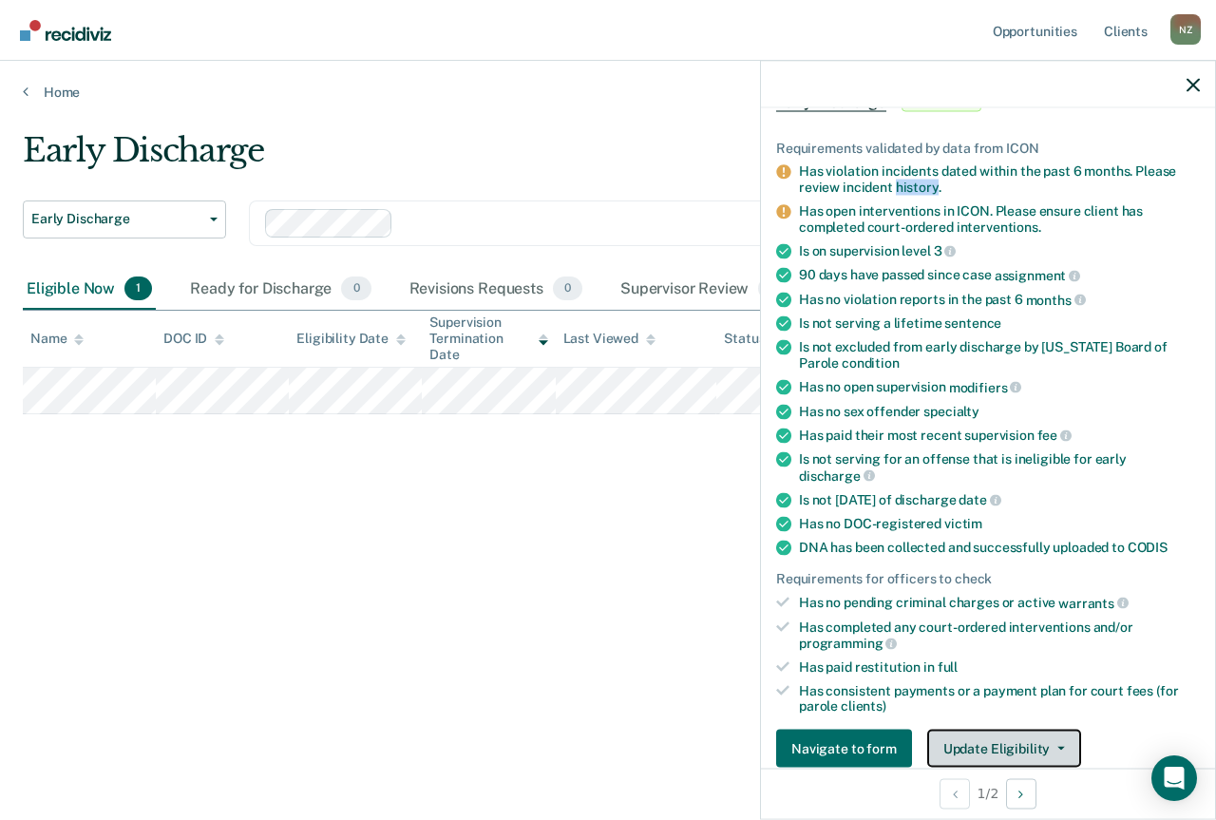
click at [1004, 745] on button "Update Eligibility" at bounding box center [1004, 749] width 154 height 38
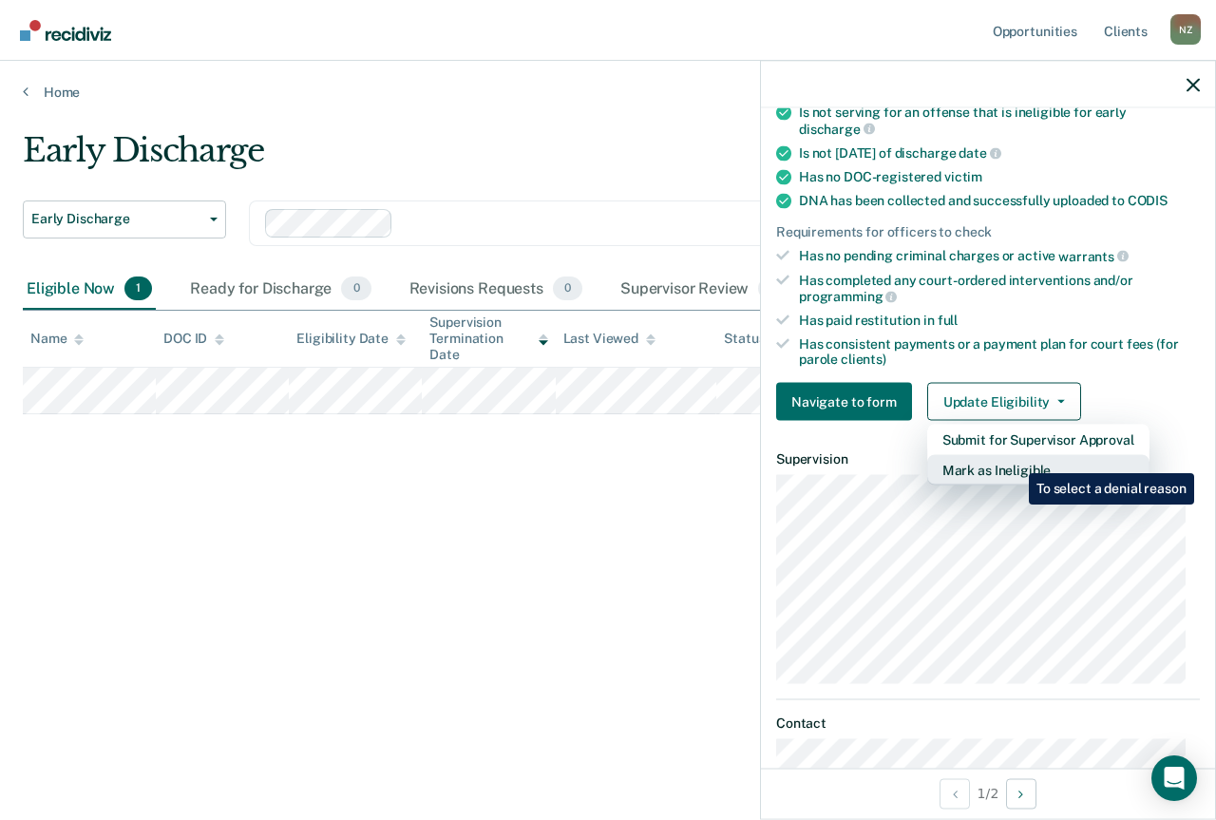
click at [1015, 462] on button "Mark as Ineligible" at bounding box center [1038, 470] width 222 height 30
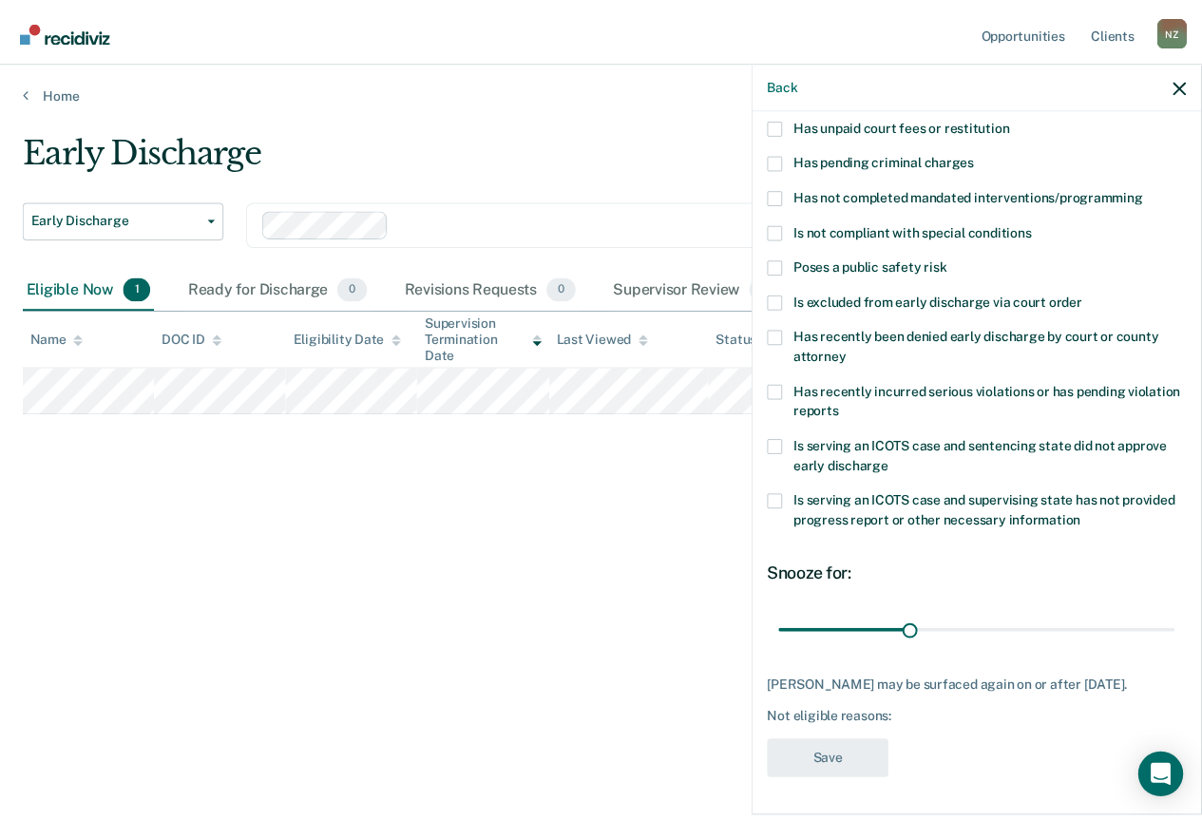
scroll to position [133, 0]
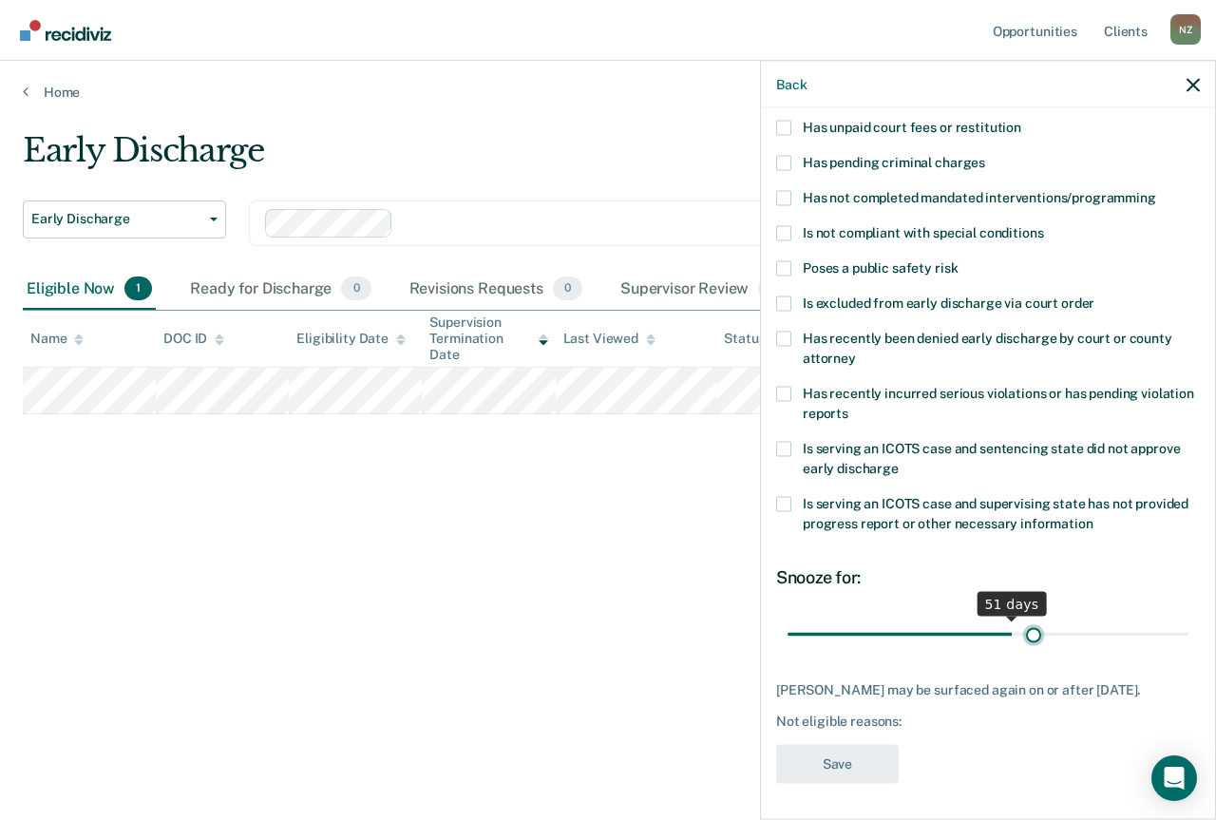
drag, startPoint x: 914, startPoint y: 632, endPoint x: 1023, endPoint y: 620, distance: 109.9
type input "56"
click at [1023, 620] on input "range" at bounding box center [988, 634] width 401 height 33
click at [942, 405] on label "Has recently incurred serious violations or has pending violation reports" at bounding box center [988, 406] width 424 height 40
click at [849, 406] on input "Has recently incurred serious violations or has pending violation reports" at bounding box center [849, 406] width 0 height 0
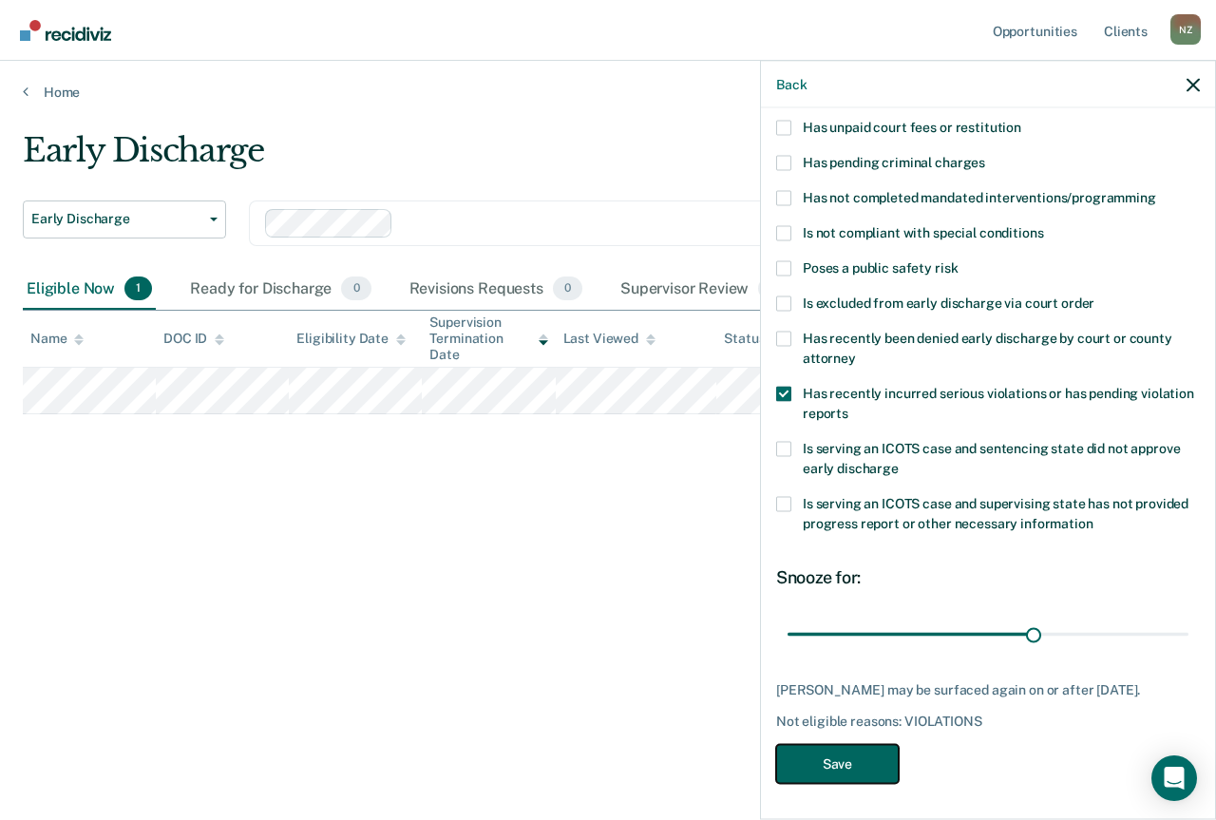
click at [859, 773] on button "Save" at bounding box center [837, 763] width 123 height 39
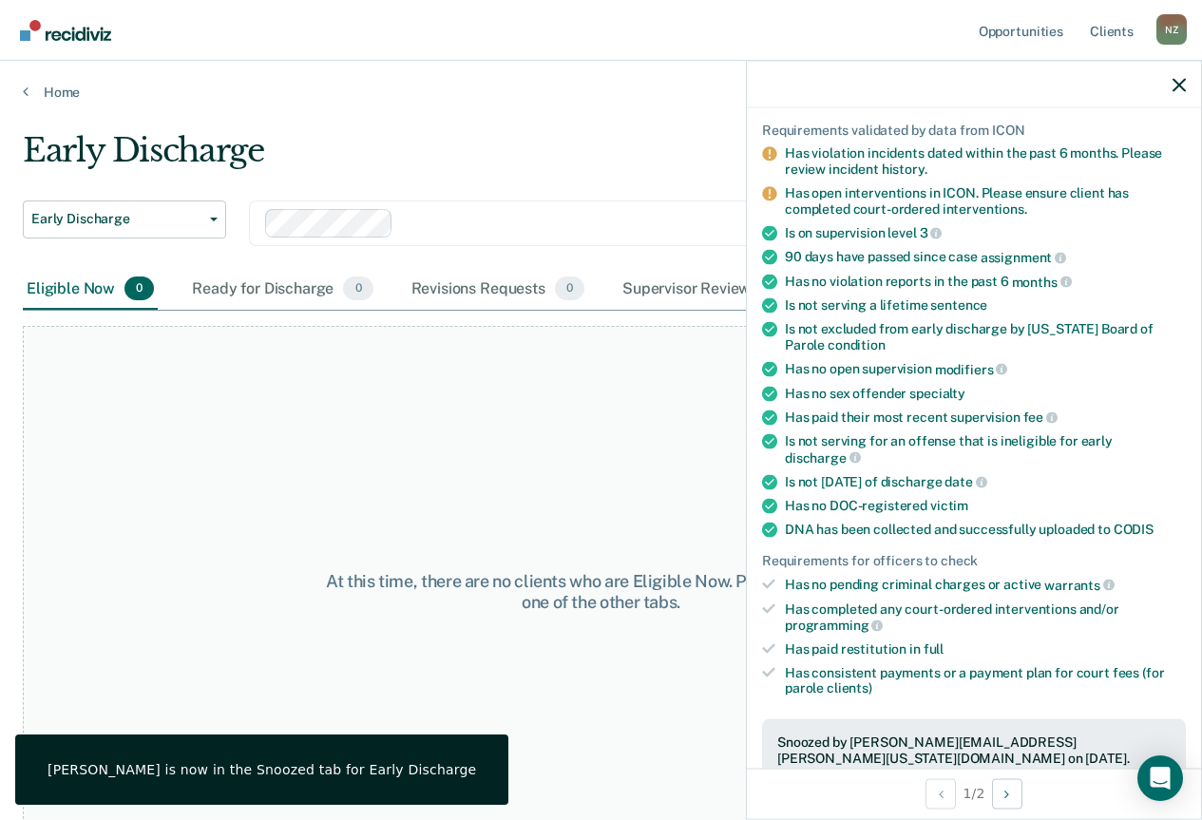
click at [424, 398] on div "At this time, there are no clients who are Eligible Now. Please navigate to one…" at bounding box center [601, 591] width 1156 height 531
